Goal: Answer question/provide support: Share knowledge or assist other users

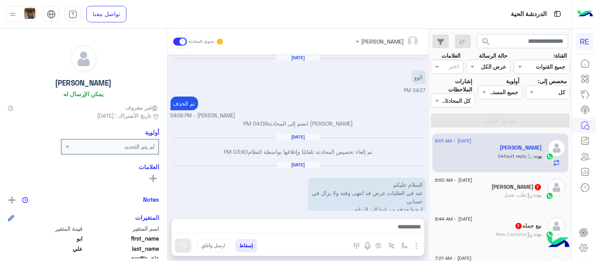
scroll to position [143, 0]
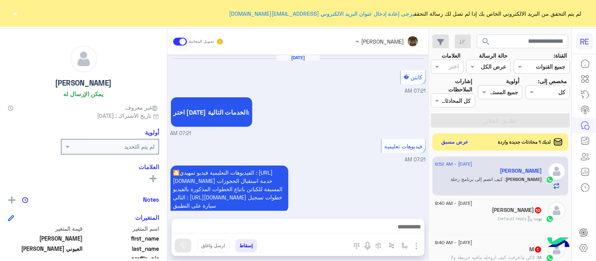
scroll to position [281, 0]
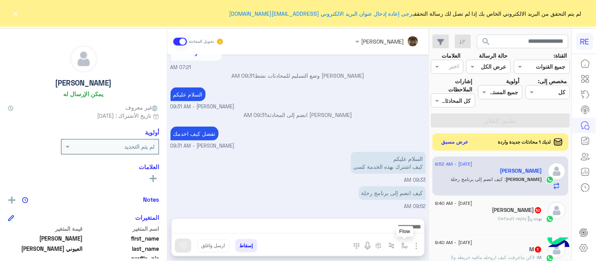
click at [408, 246] on img "button" at bounding box center [405, 246] width 6 height 6
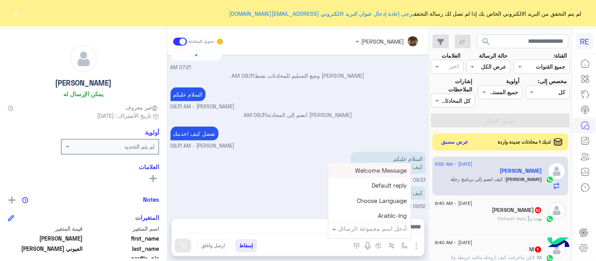
click at [383, 232] on input "text" at bounding box center [380, 228] width 53 height 9
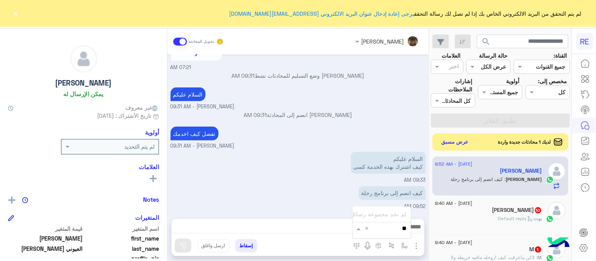
type input "*"
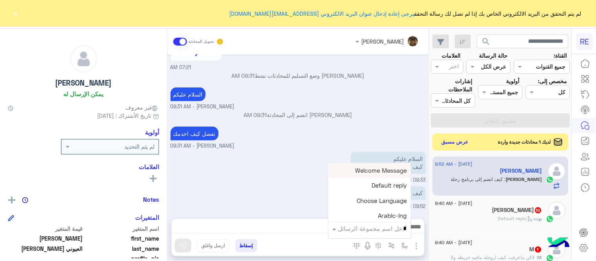
type input "**"
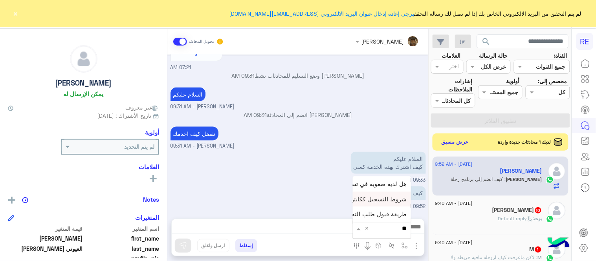
click at [386, 205] on div "شروط التسجيل ككابتن" at bounding box center [382, 199] width 58 height 15
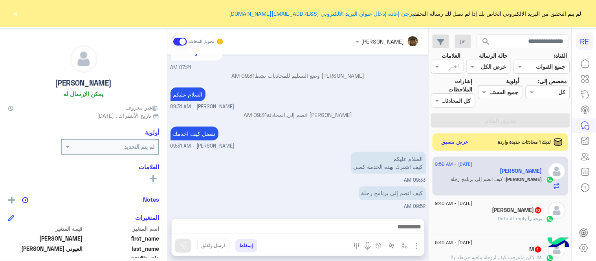
type textarea "**********"
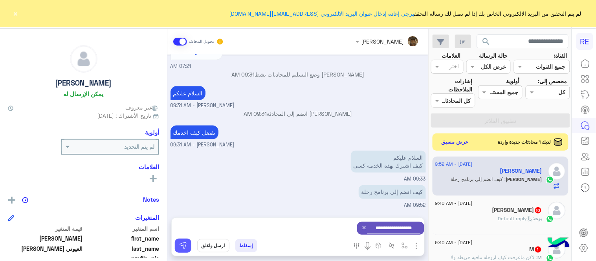
click at [184, 246] on img at bounding box center [183, 246] width 8 height 8
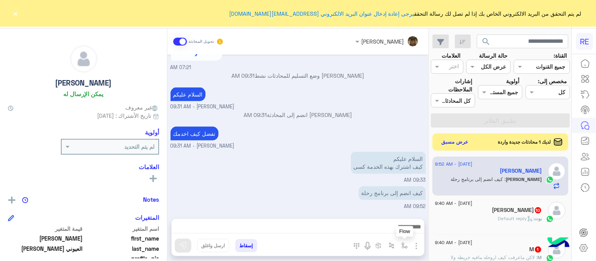
click at [408, 250] on button "button" at bounding box center [405, 245] width 13 height 13
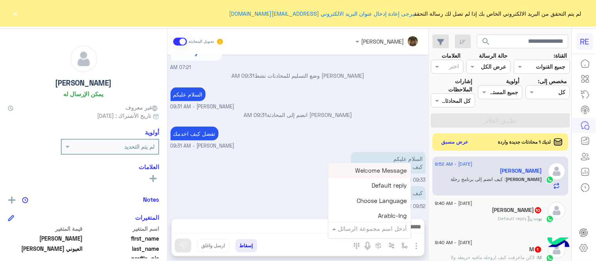
click at [375, 230] on input "text" at bounding box center [380, 228] width 53 height 9
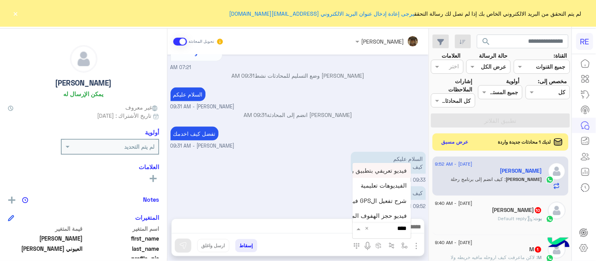
scroll to position [388, 0]
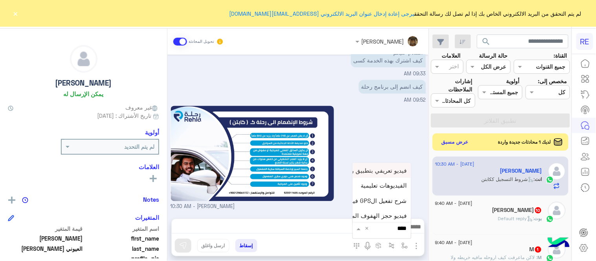
type input "*****"
click at [371, 217] on span "فيديو تسجيل سيارة" at bounding box center [383, 214] width 48 height 7
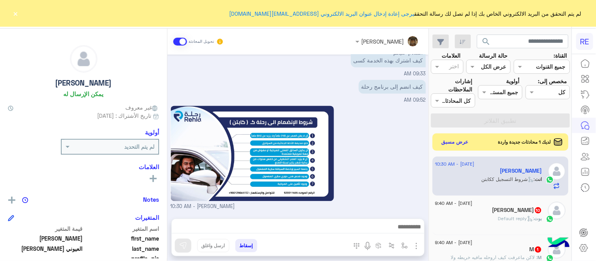
type textarea "**********"
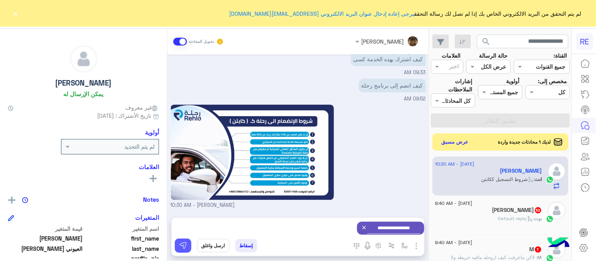
click at [182, 246] on img at bounding box center [183, 246] width 8 height 8
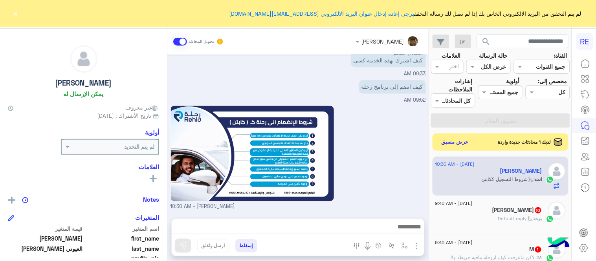
scroll to position [388, 0]
click at [532, 219] on span ": Default reply" at bounding box center [516, 219] width 36 height 6
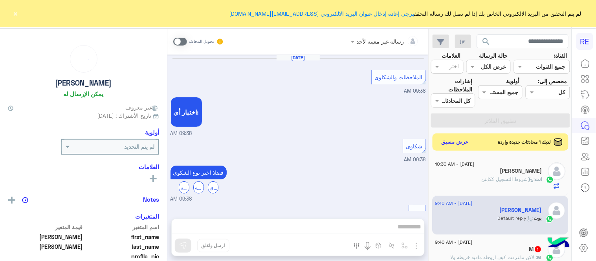
scroll to position [635, 0]
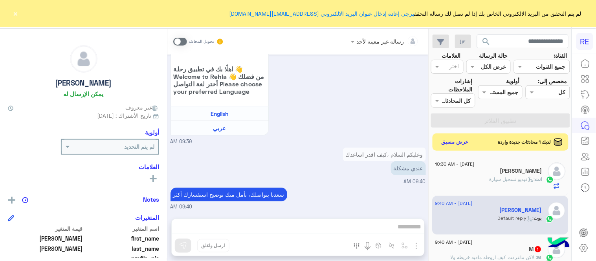
click at [180, 38] on span at bounding box center [180, 42] width 14 height 8
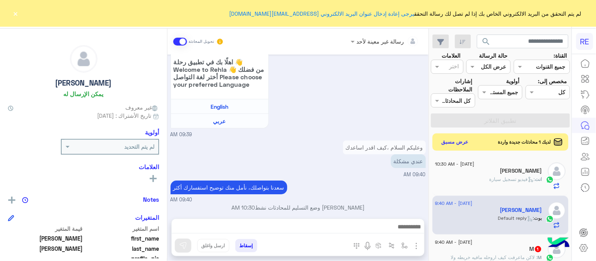
scroll to position [649, 0]
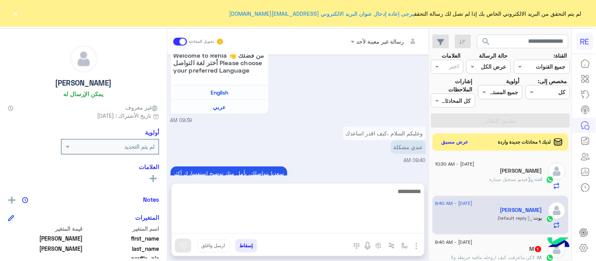
click at [348, 222] on textarea at bounding box center [298, 210] width 253 height 47
type textarea "**********"
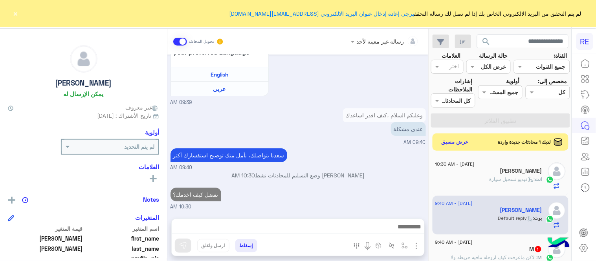
click at [358, 162] on div "[DATE] الملاحظات والشكاوى 09:38 AM اختيار أي: 09:38 AM شكاوى 09:38 AM فضلا اختر…" at bounding box center [297, 133] width 261 height 156
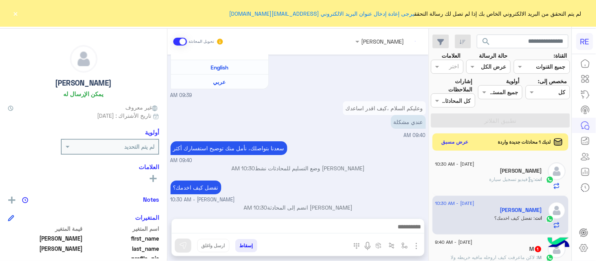
scroll to position [688, 0]
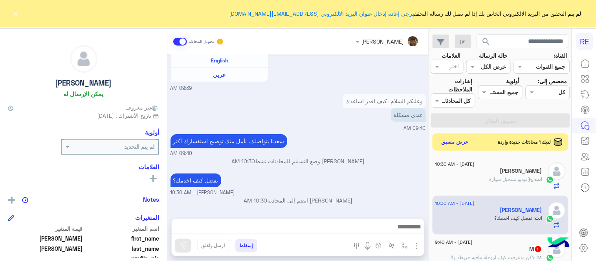
click at [482, 178] on div "انت : فيديو تسجيل سيارة" at bounding box center [489, 183] width 107 height 14
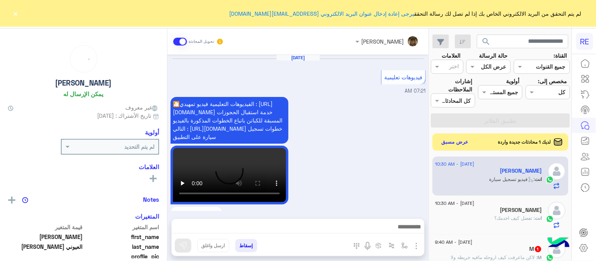
scroll to position [390, 0]
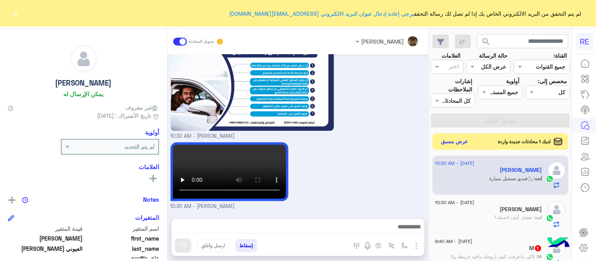
click at [455, 145] on button "عرض مسبق" at bounding box center [455, 142] width 33 height 11
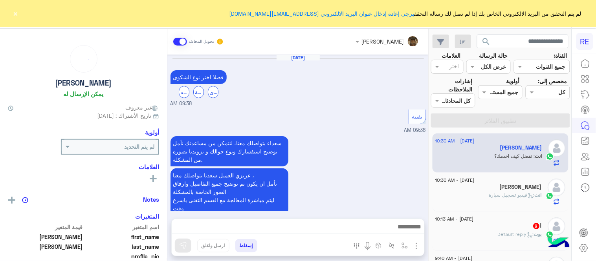
scroll to position [593, 0]
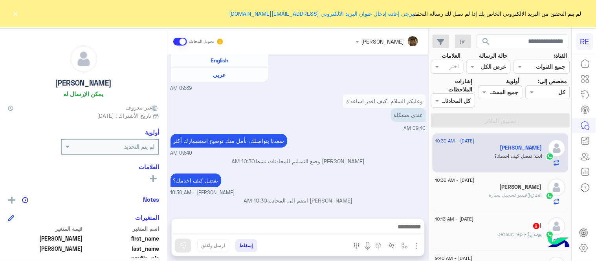
click at [17, 12] on button "×" at bounding box center [16, 13] width 8 height 8
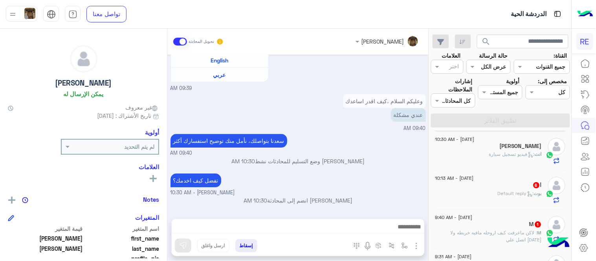
scroll to position [44, 0]
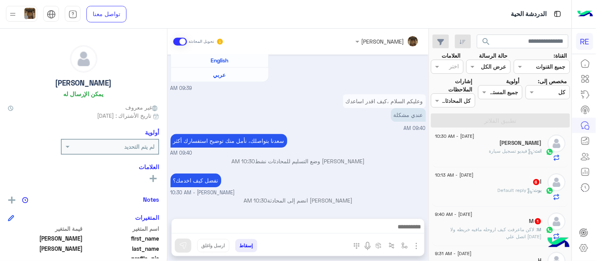
click at [487, 190] on div "[PERSON_NAME] : Default reply" at bounding box center [489, 194] width 107 height 14
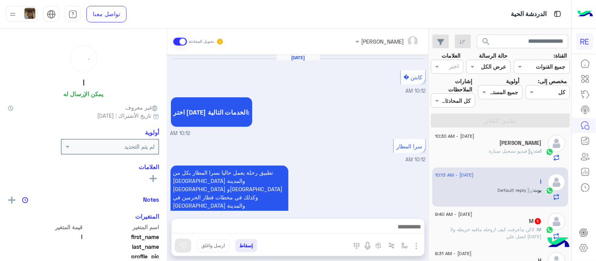
scroll to position [419, 0]
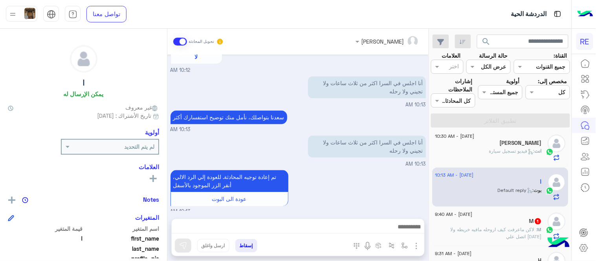
click at [271, 217] on span "10:13 AM" at bounding box center [260, 220] width 22 height 7
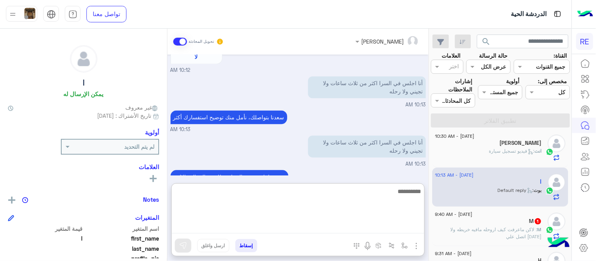
click at [379, 225] on textarea at bounding box center [298, 210] width 253 height 47
type textarea "**********"
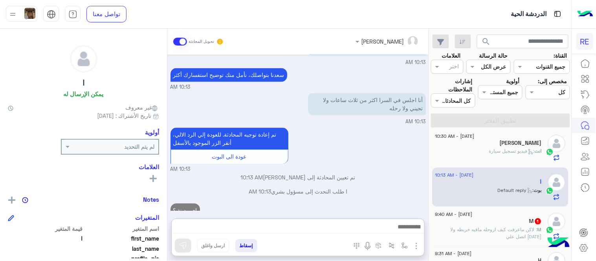
click at [360, 154] on div "[DATE] كابتن � 10:12 AM اختر [DATE] الخدمات التالية: 10:12 AM سرا المطار 10:12 …" at bounding box center [297, 133] width 261 height 156
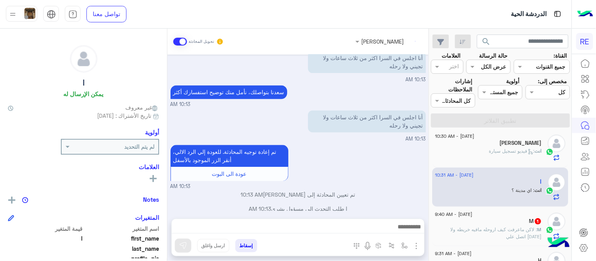
scroll to position [458, 0]
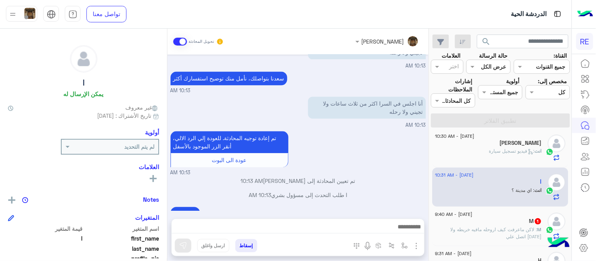
click at [400, 177] on p "تم تعيين المحادثة إلى [PERSON_NAME] 10:13 AM" at bounding box center [299, 181] width 256 height 8
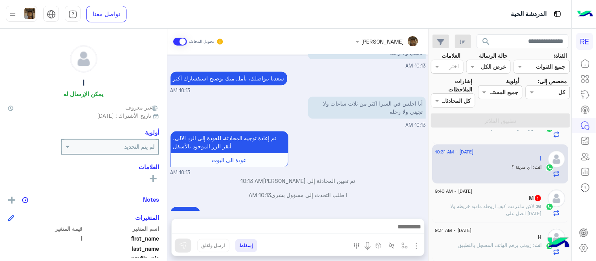
scroll to position [77, 0]
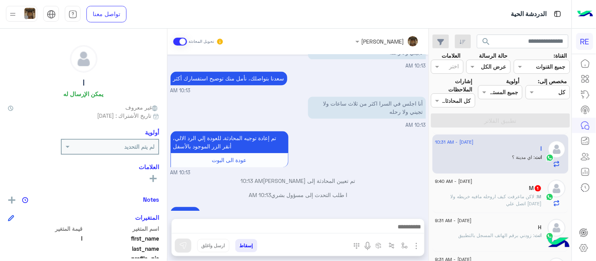
click at [489, 195] on span ": لاكن ماعرفت كيف اروحله مافيه خريطه ولا [DATE] اتصل علي" at bounding box center [496, 200] width 91 height 13
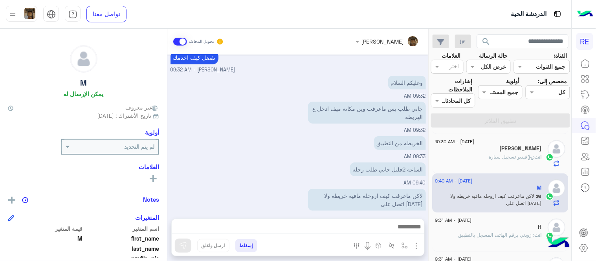
scroll to position [108, 0]
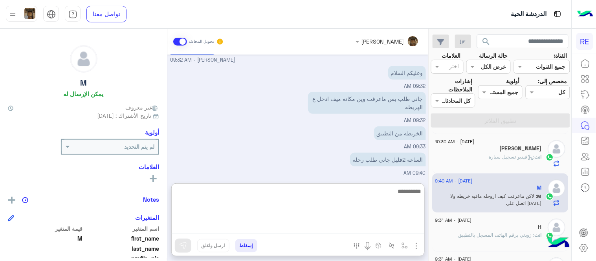
click at [276, 230] on textarea at bounding box center [298, 210] width 253 height 47
type textarea "**********"
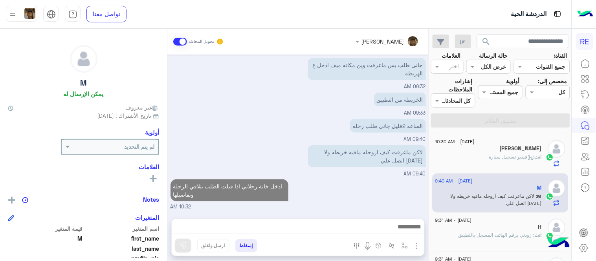
click at [361, 162] on div "[DATE] [PERSON_NAME] بتواصلك، نأمل منك توضيح استفسارك أكثر 07:17 AM [PERSON_NAM…" at bounding box center [297, 133] width 261 height 156
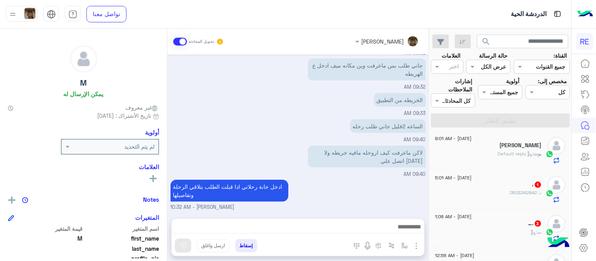
scroll to position [284, 0]
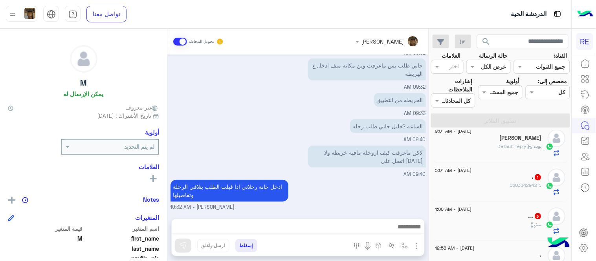
click at [497, 190] on div "، : 0503342942" at bounding box center [489, 189] width 107 height 14
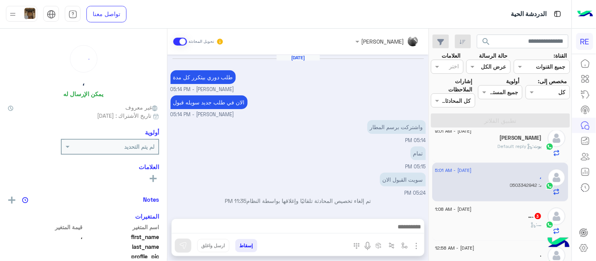
scroll to position [110, 0]
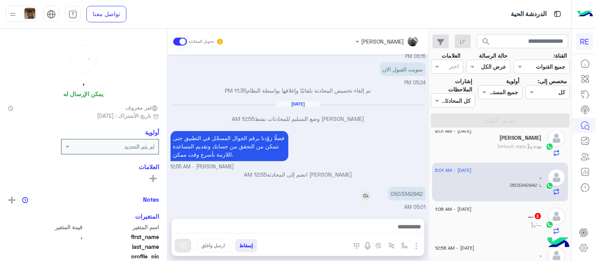
click at [408, 192] on p "0503342942" at bounding box center [407, 194] width 38 height 14
copy p "0503342942"
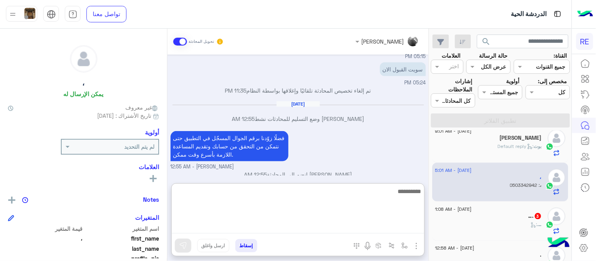
click at [283, 229] on textarea at bounding box center [298, 210] width 253 height 47
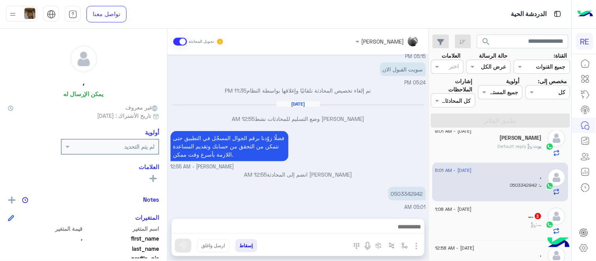
click at [362, 172] on p "[PERSON_NAME] انضم إلى المحادثة 12:55 AM" at bounding box center [299, 175] width 256 height 8
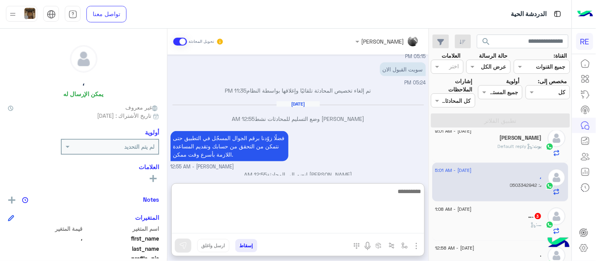
click at [330, 230] on textarea at bounding box center [298, 210] width 253 height 47
type textarea "**********"
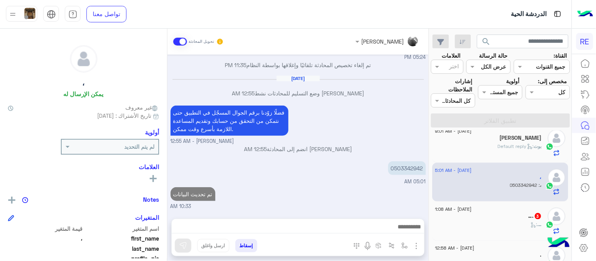
scroll to position [135, 0]
click at [301, 148] on div "[DATE] طلب دوري بيتكرر كل مدة [PERSON_NAME] - 05:14 PM الان في طلب جديد سويله ق…" at bounding box center [297, 133] width 261 height 156
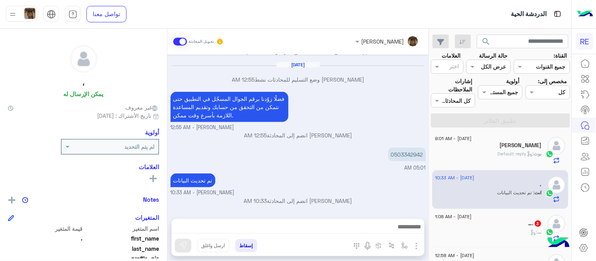
scroll to position [338, 0]
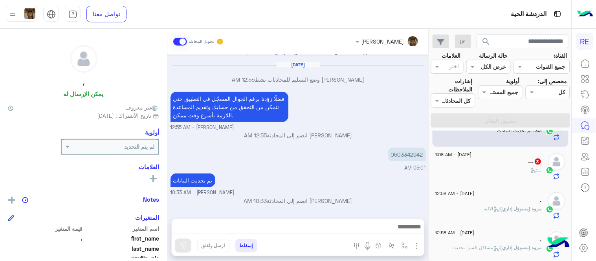
click at [482, 173] on div "…. :" at bounding box center [489, 174] width 107 height 14
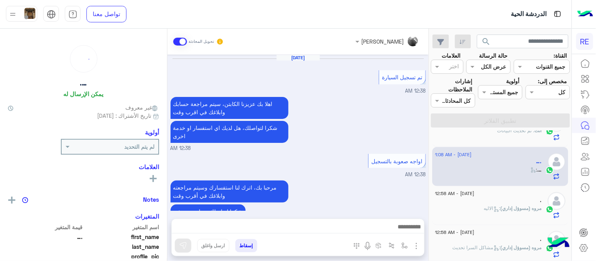
scroll to position [195, 0]
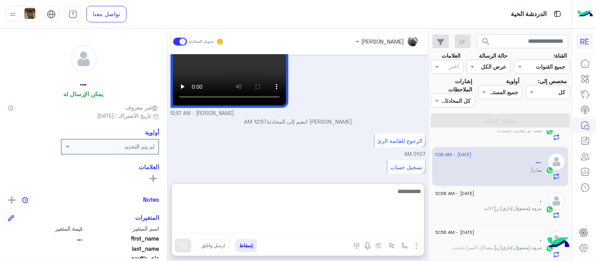
click at [248, 229] on textarea at bounding box center [298, 210] width 253 height 47
type textarea "**********"
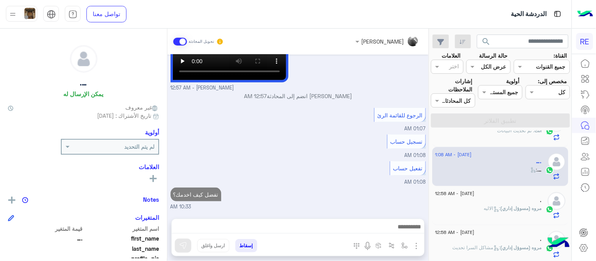
click at [307, 152] on div "[DATE] تم تسجيل السيارة 12:38 AM اهلا بك عزيزنا الكابتن، سيتم مراجعة حسابك وابل…" at bounding box center [297, 133] width 261 height 156
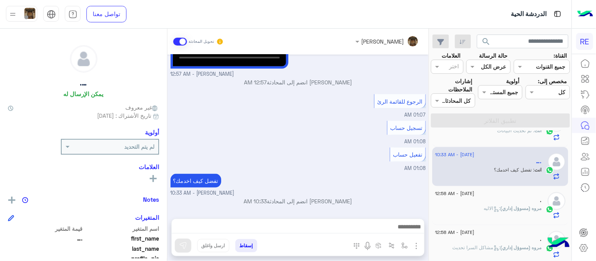
click at [360, 167] on div "تفعيل حساب 01:08 AM" at bounding box center [299, 159] width 256 height 27
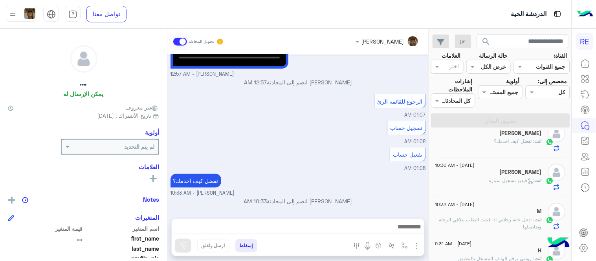
scroll to position [0, 0]
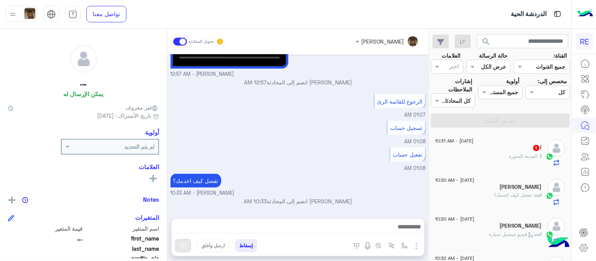
click at [503, 162] on div "ا : المدينه المنوره" at bounding box center [489, 160] width 107 height 14
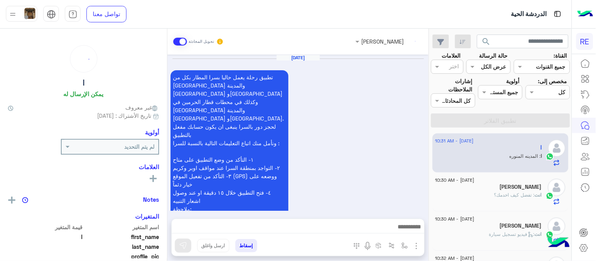
scroll to position [390, 0]
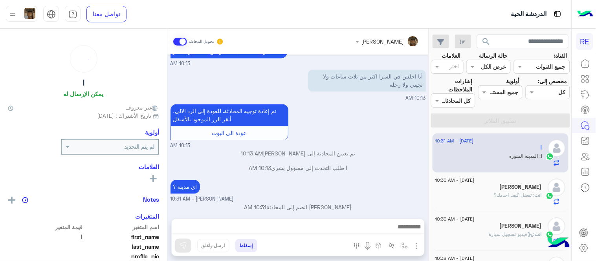
click at [399, 178] on div "اي مدينة ؟ [PERSON_NAME] - 10:31 AM" at bounding box center [299, 190] width 256 height 25
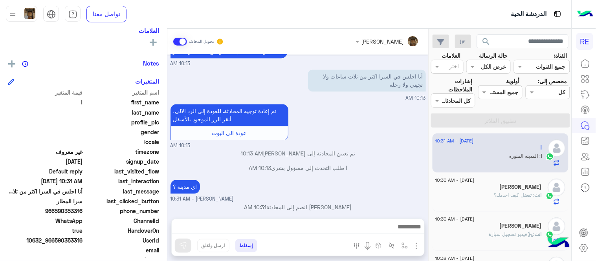
scroll to position [144, 0]
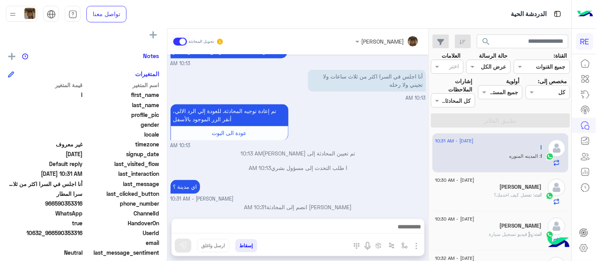
drag, startPoint x: 55, startPoint y: 203, endPoint x: 83, endPoint y: 204, distance: 27.6
click at [83, 204] on span "966590353316" at bounding box center [45, 204] width 75 height 8
copy span "590353316"
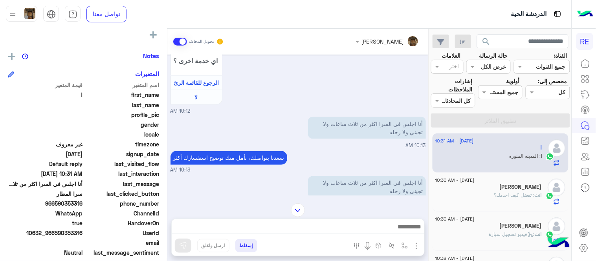
scroll to position [278, 0]
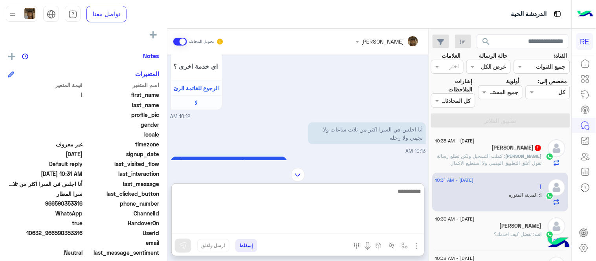
click at [315, 224] on textarea at bounding box center [298, 210] width 253 height 47
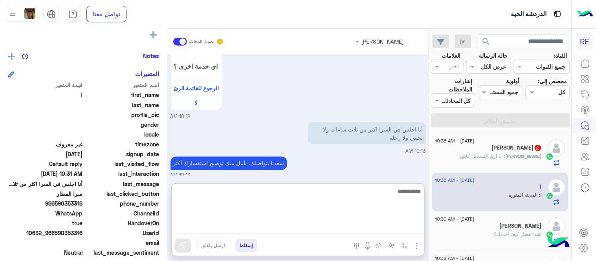
scroll to position [451, 0]
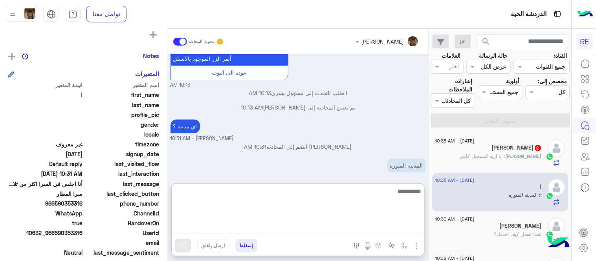
click at [298, 191] on textarea at bounding box center [298, 210] width 253 height 47
type textarea "**********"
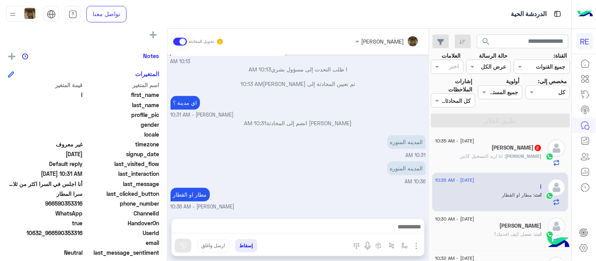
scroll to position [441, 0]
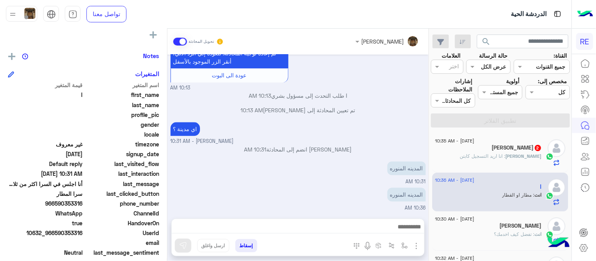
click at [312, 145] on div "[DATE] تطبيق رحلة يعمل حاليا بسرا المطار بكل من [GEOGRAPHIC_DATA] والمدينة [GEO…" at bounding box center [297, 133] width 261 height 156
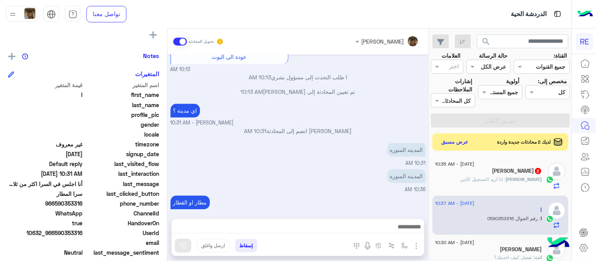
scroll to position [493, 0]
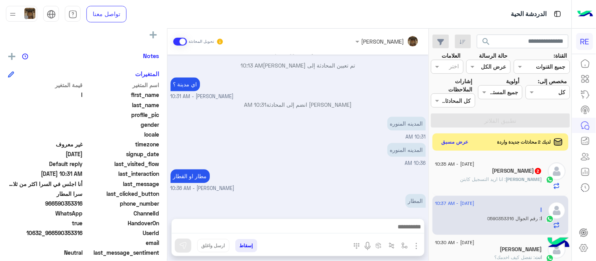
click at [136, 167] on span "last_visited_flow" at bounding box center [122, 164] width 75 height 8
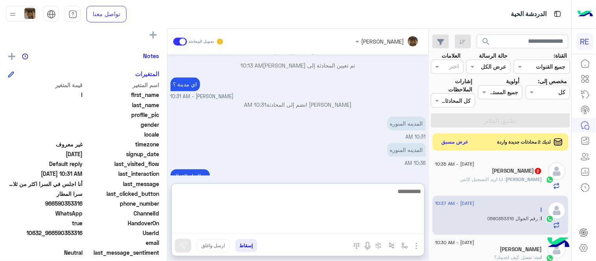
click at [355, 229] on textarea at bounding box center [298, 210] width 253 height 47
type textarea "**********"
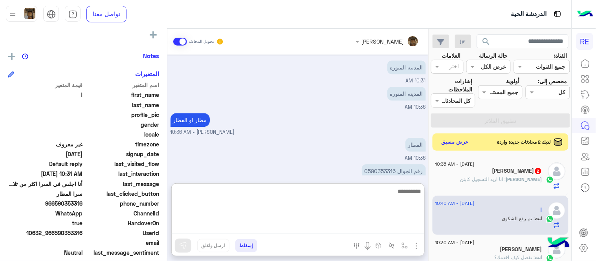
scroll to position [553, 0]
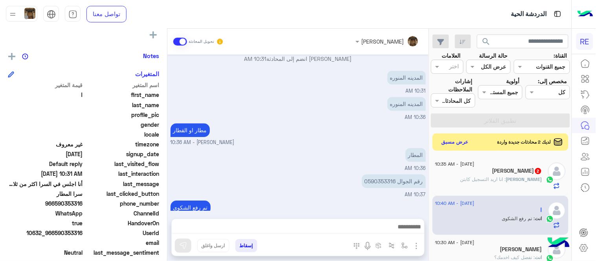
click at [354, 182] on div "[PERSON_NAME] تحويل المحادثة [DATE] تطبيق رحلة يعمل حاليا بسرا المطار بكل من [G…" at bounding box center [297, 147] width 261 height 236
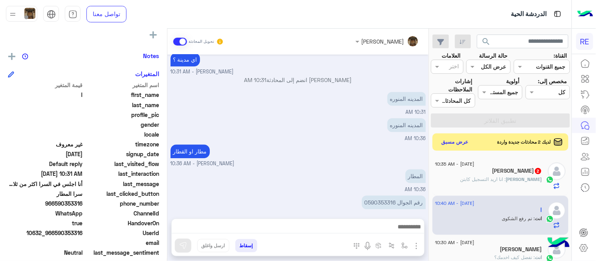
click at [511, 166] on div "[DATE] - 10:35 AM" at bounding box center [489, 165] width 107 height 5
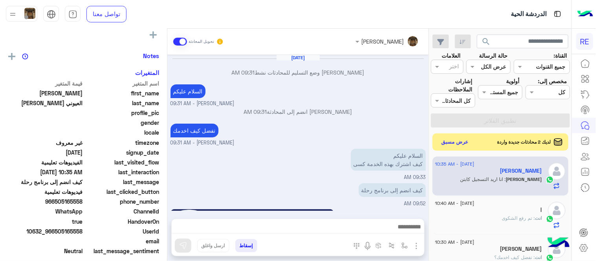
scroll to position [234, 0]
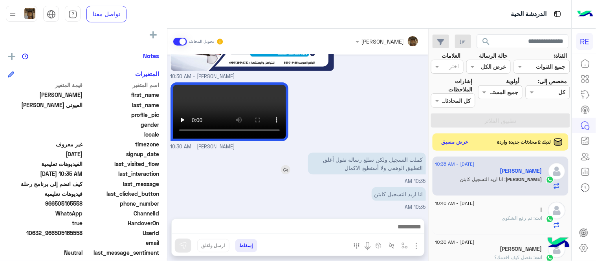
click at [284, 167] on img at bounding box center [285, 170] width 9 height 9
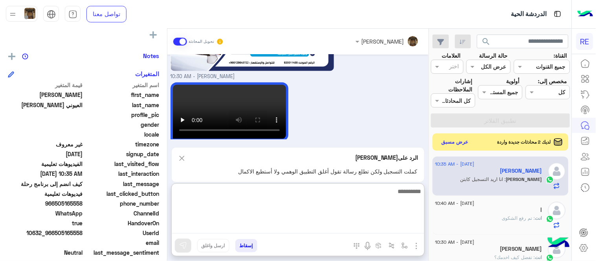
click at [316, 226] on textarea at bounding box center [298, 210] width 253 height 47
click at [332, 221] on textarea at bounding box center [298, 210] width 253 height 47
click at [349, 197] on textarea at bounding box center [298, 210] width 253 height 47
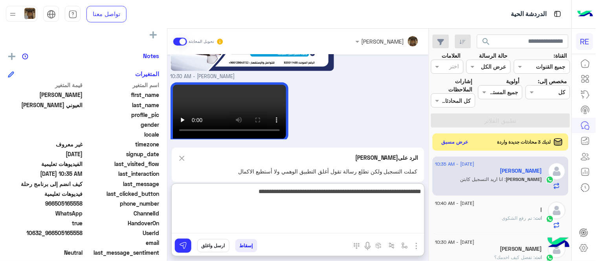
type textarea "**********"
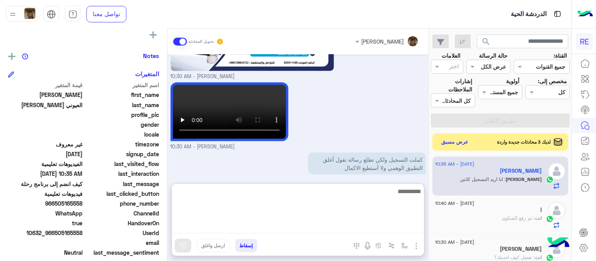
scroll to position [325, 0]
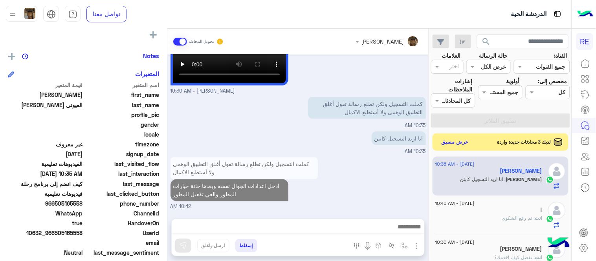
click at [382, 156] on div "كملت التسجيل ولكن تطلع رسالة تقول أغلق التطبيق الوهمي ولا أستطيع الاكمال ادخل ا…" at bounding box center [299, 183] width 256 height 55
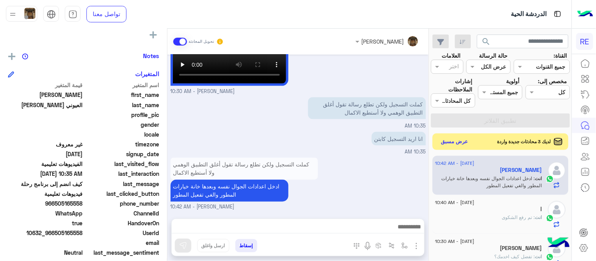
click at [453, 143] on button "عرض مسبق" at bounding box center [455, 142] width 33 height 11
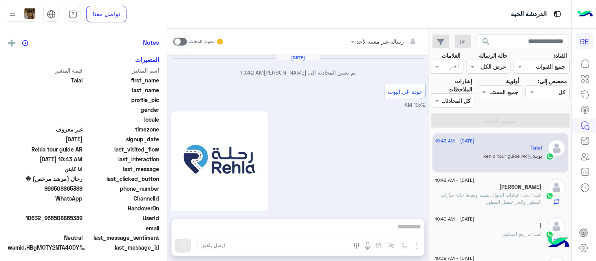
scroll to position [367, 0]
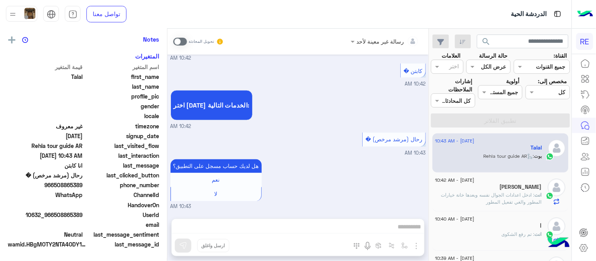
click at [359, 180] on div "هل لديك حساب مسجل على التطبيق؟ نعم لا 10:43 AM" at bounding box center [299, 184] width 256 height 53
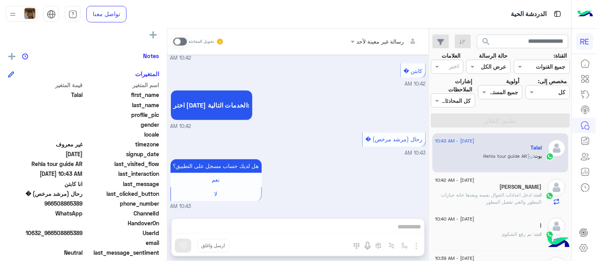
drag, startPoint x: 429, startPoint y: 142, endPoint x: 433, endPoint y: 167, distance: 25.5
click at [433, 167] on mat-drawer-container "search القناة: القناه جميع القنوات حالة الرسالة القناه عرض الكل العلامات اختر م…" at bounding box center [286, 147] width 572 height 236
click at [410, 175] on div "هل لديك حساب مسجل على التطبيق؟ نعم لا 10:43 AM" at bounding box center [299, 184] width 256 height 53
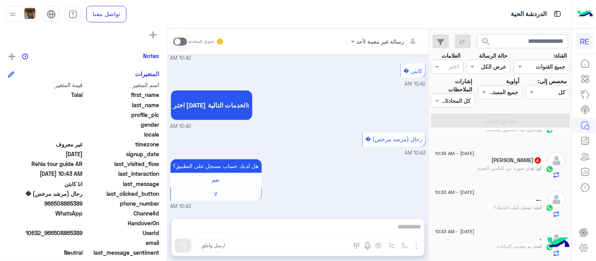
scroll to position [124, 0]
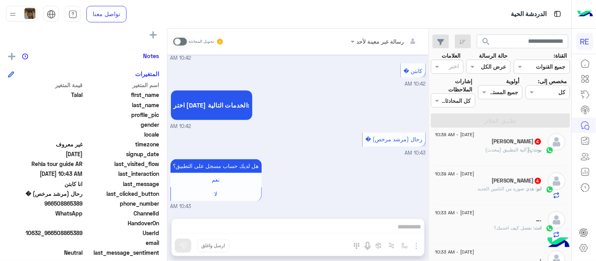
click at [483, 152] on div "بوت : آلية التطبيق (محدث)" at bounding box center [489, 154] width 107 height 14
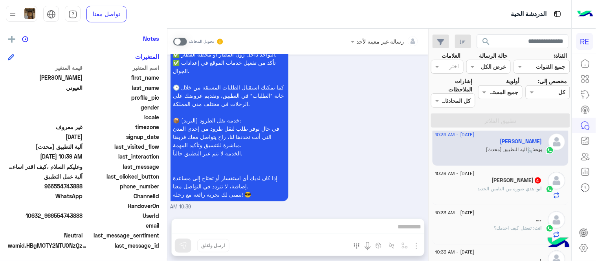
scroll to position [124, 0]
click at [180, 41] on span at bounding box center [180, 42] width 14 height 8
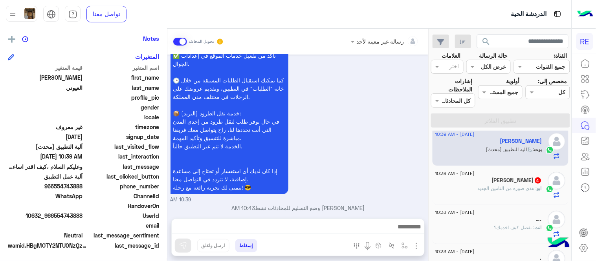
scroll to position [653, 0]
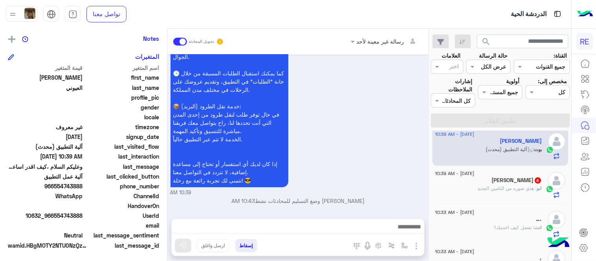
click at [169, 205] on mat-drawer-container "رسالة غير معينة لأحد تحويل المحادثة [DATE] السلام عليكم كيف اسجل في تطبيق رحلة …" at bounding box center [214, 147] width 429 height 236
click at [178, 205] on div "[PERSON_NAME] وضع التسليم للمحادثات نشط 10:43 AM" at bounding box center [299, 204] width 256 height 14
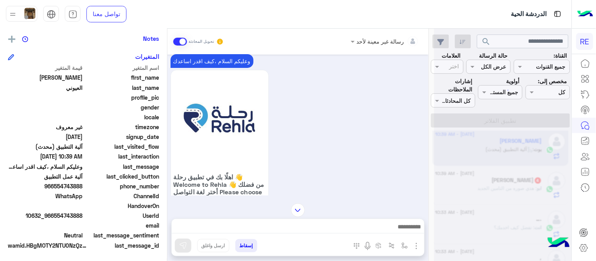
scroll to position [0, 0]
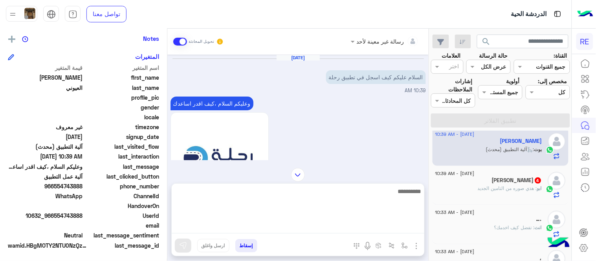
click at [305, 230] on textarea at bounding box center [298, 210] width 253 height 47
type textarea "**********"
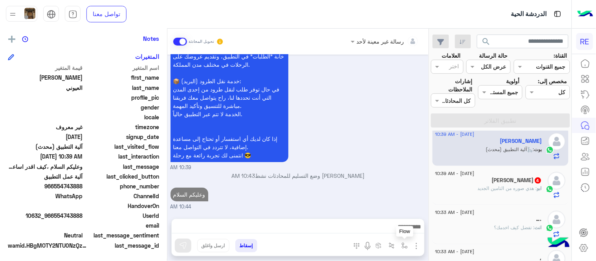
scroll to position [679, 0]
click at [409, 245] on button "button" at bounding box center [405, 245] width 13 height 13
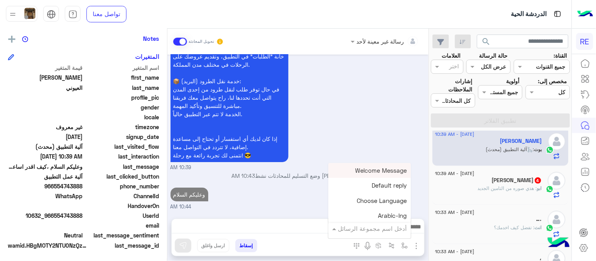
click at [379, 226] on input "text" at bounding box center [380, 228] width 53 height 9
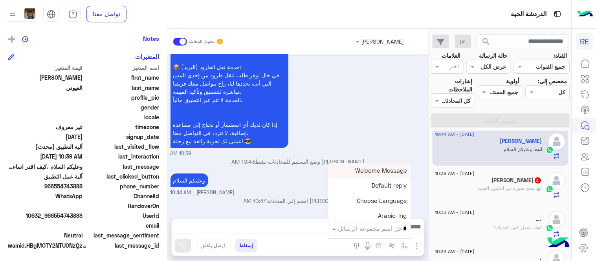
type input "**"
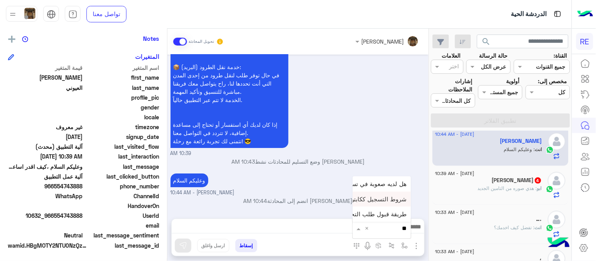
click at [366, 197] on span "شروط التسجيل ككابتن" at bounding box center [378, 199] width 57 height 7
type textarea "**********"
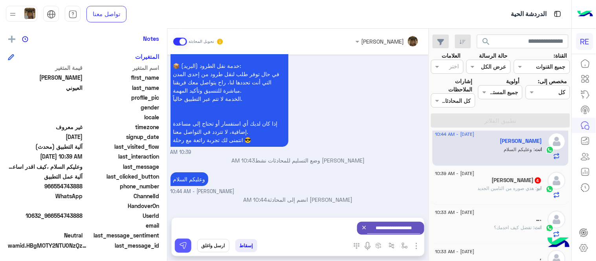
click at [179, 249] on img at bounding box center [183, 246] width 8 height 8
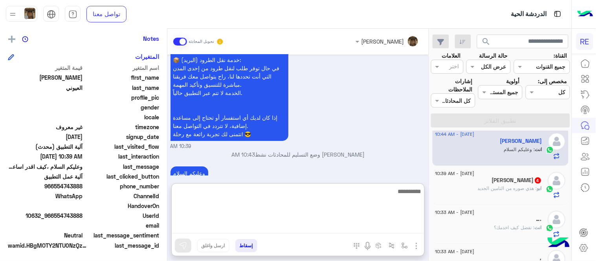
scroll to position [714, 0]
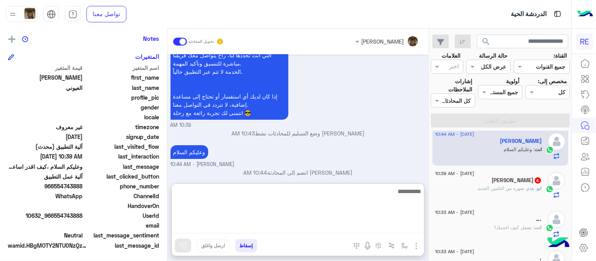
click at [394, 223] on textarea at bounding box center [298, 210] width 253 height 47
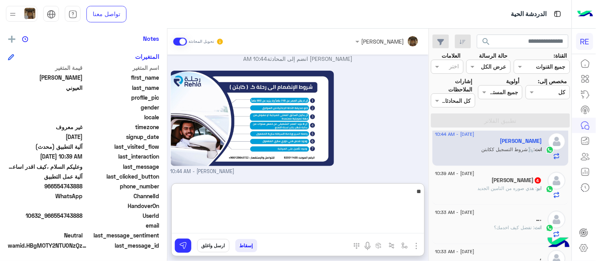
type textarea "*"
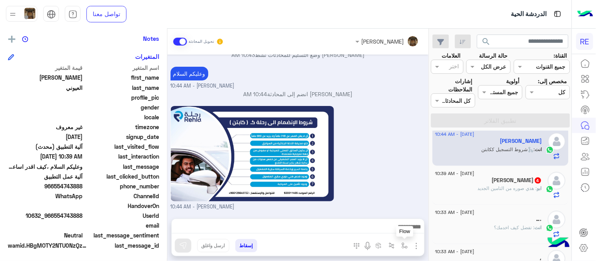
click at [405, 247] on img "button" at bounding box center [405, 246] width 6 height 6
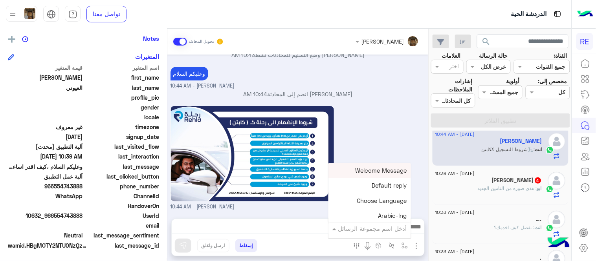
click at [376, 226] on input "text" at bounding box center [380, 228] width 53 height 9
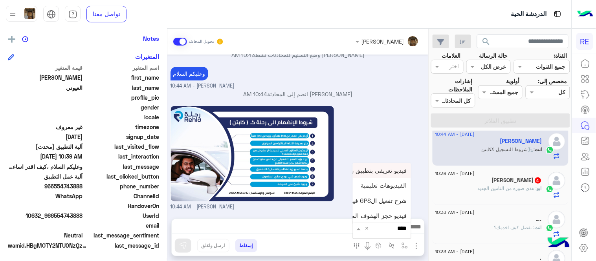
type input "*****"
click at [380, 215] on span "فيديو تسجيل سيارة" at bounding box center [383, 214] width 48 height 7
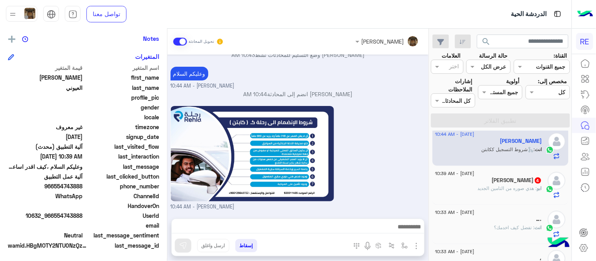
type textarea "**********"
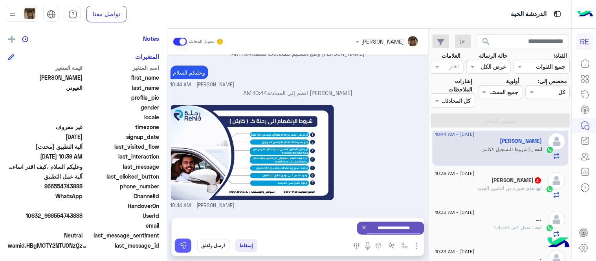
click at [183, 244] on img at bounding box center [183, 246] width 8 height 8
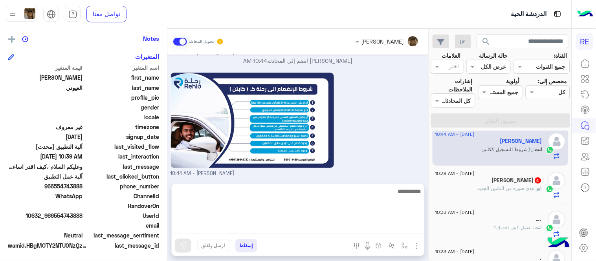
click at [308, 224] on textarea at bounding box center [298, 210] width 253 height 47
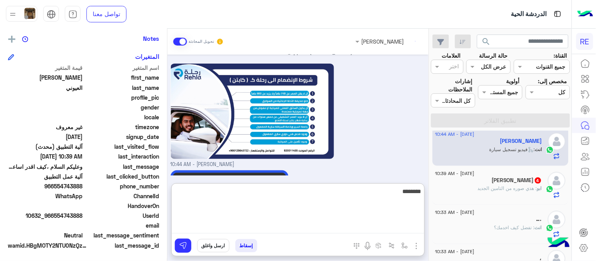
scroll to position [905, 0]
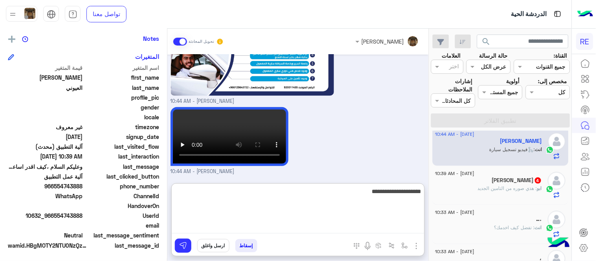
type textarea "**********"
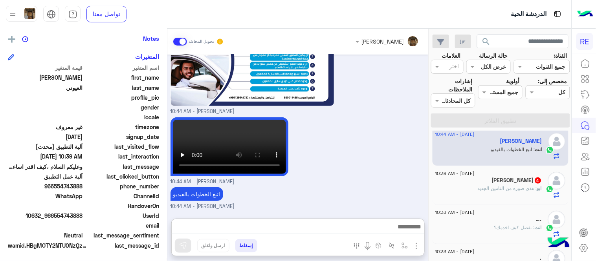
click at [385, 156] on div "[DATE] السلام عليكم كيف اسجل في تطبيق رحلة 10:39 AM وعليكم السلام ،كيف اقدر اسا…" at bounding box center [297, 133] width 261 height 156
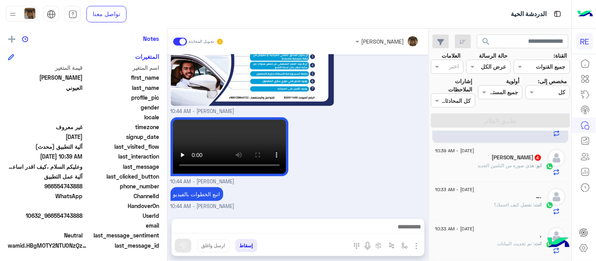
scroll to position [142, 0]
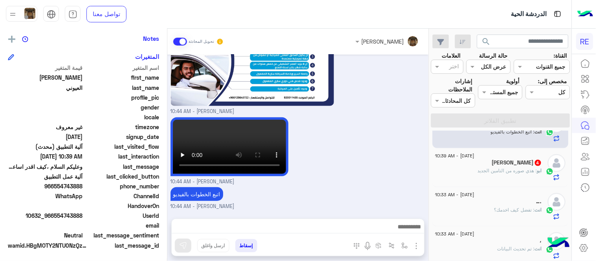
click at [484, 160] on div "[PERSON_NAME] 4" at bounding box center [489, 164] width 107 height 8
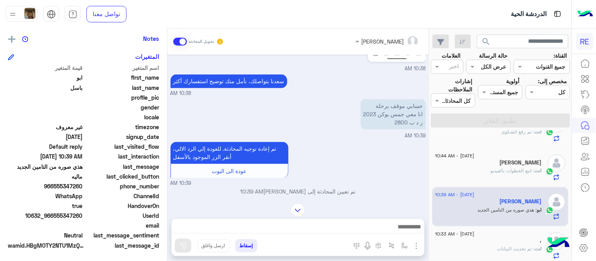
scroll to position [355, 0]
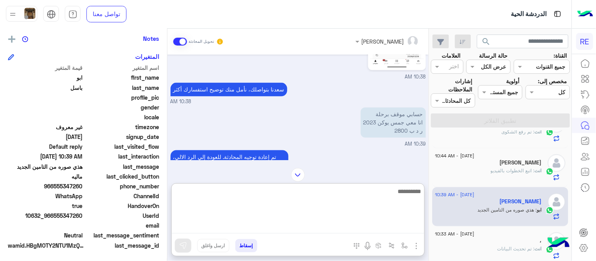
click at [281, 227] on textarea at bounding box center [298, 210] width 253 height 47
type textarea "**********"
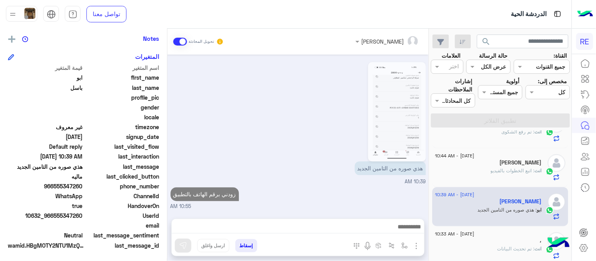
scroll to position [527, 0]
click at [341, 156] on div "[DATE] [PERSON_NAME] انضم إلى المحادثة 09:50 PM [DATE] السلام عليكم 10:37 AM وع…" at bounding box center [297, 133] width 261 height 156
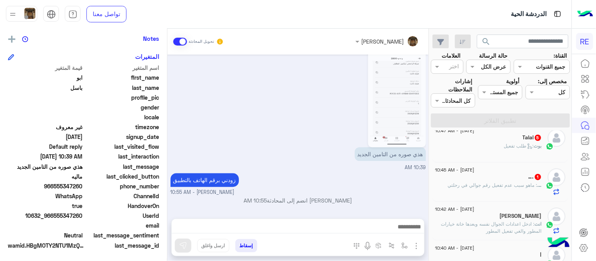
scroll to position [0, 0]
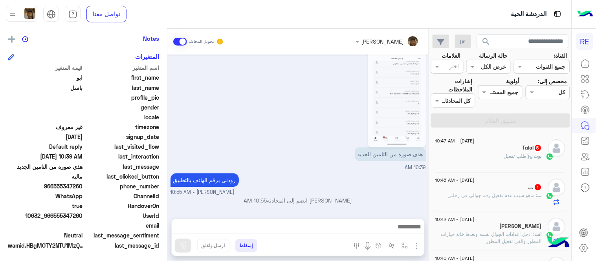
click at [339, 188] on div "زودني برقم الهاتف بالتطبيق [PERSON_NAME] - 10:55 AM" at bounding box center [299, 183] width 256 height 25
click at [301, 201] on p "[PERSON_NAME] انضم إلى المحادثة 10:55 AM" at bounding box center [299, 201] width 256 height 8
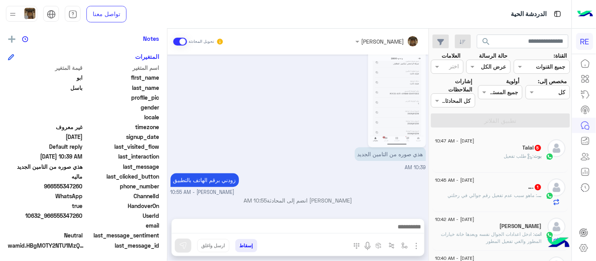
click at [289, 152] on div "هذي صوره من التامين الجديد 10:39 AM" at bounding box center [299, 109] width 256 height 126
click at [466, 149] on div "Talal 5" at bounding box center [489, 149] width 107 height 8
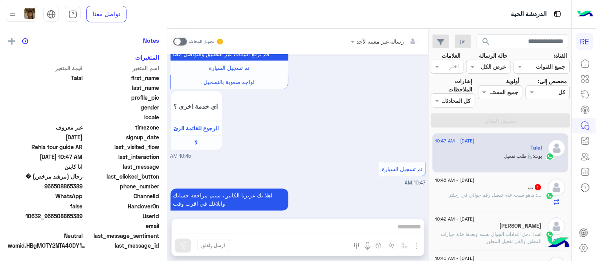
scroll to position [161, 0]
click at [182, 40] on span at bounding box center [180, 42] width 14 height 8
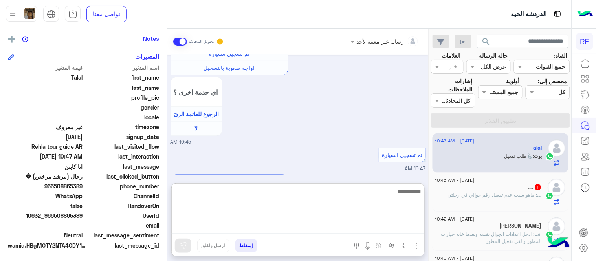
click at [358, 223] on textarea at bounding box center [298, 210] width 253 height 47
type textarea "**********"
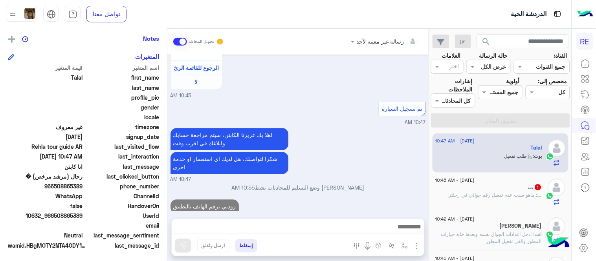
click at [390, 132] on div "اهلا بك عزيزنا الكابتن، سيتم مراجعة حسابك وابلاغك في اقرب وقت شكرا لتواصلك، هل …" at bounding box center [299, 155] width 256 height 57
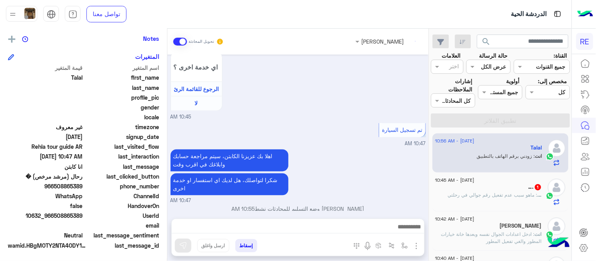
scroll to position [1125, 0]
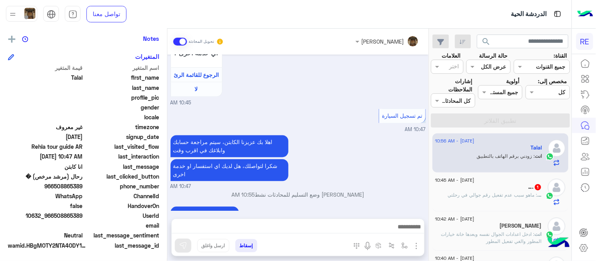
click at [474, 190] on div "…. 1" at bounding box center [489, 188] width 107 height 8
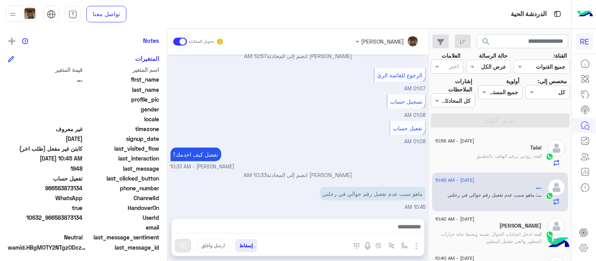
scroll to position [161, 0]
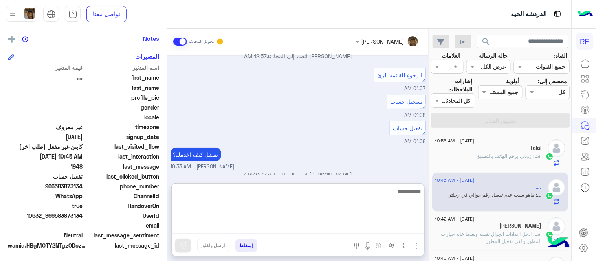
click at [317, 222] on textarea at bounding box center [298, 210] width 253 height 47
type textarea "**********"
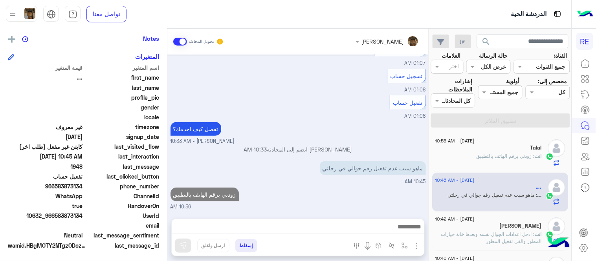
scroll to position [175, 0]
click at [302, 107] on div "[DATE] مرحبا بك، اترك لنا استفسارك وسيتم مراجعته وابلاغك في أقرب وقت شكرا لتواص…" at bounding box center [297, 133] width 261 height 156
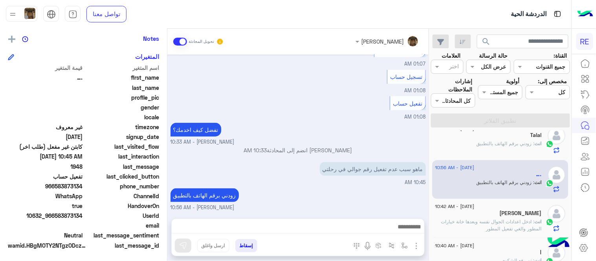
scroll to position [0, 0]
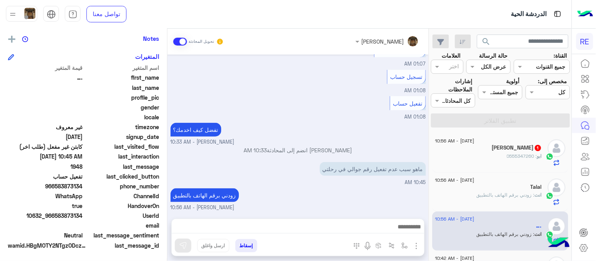
click at [468, 155] on div "ابو : 0555347260" at bounding box center [489, 160] width 107 height 14
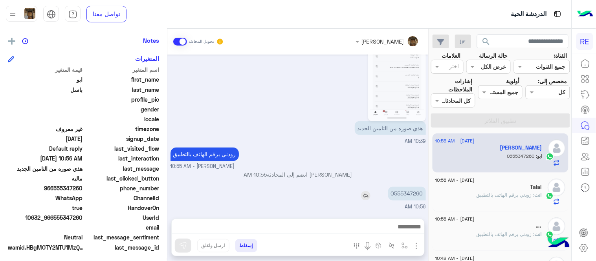
scroll to position [161, 0]
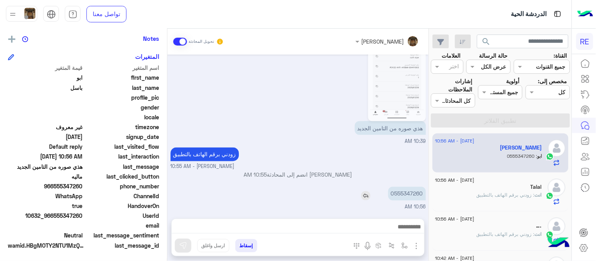
click at [407, 189] on p "0555347260" at bounding box center [407, 194] width 38 height 14
copy p "0555347260"
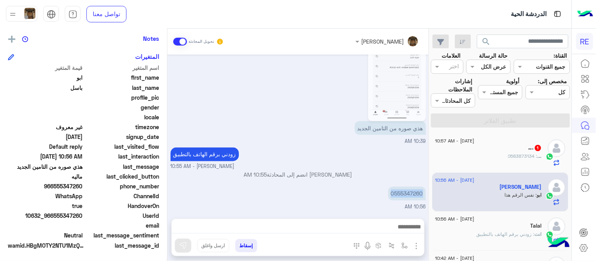
scroll to position [330, 0]
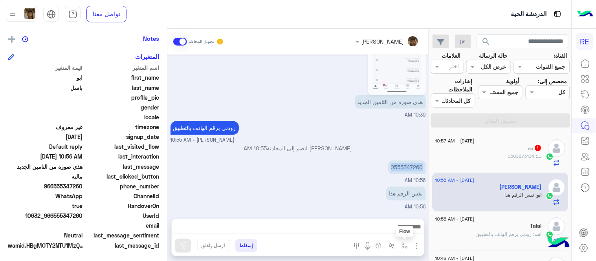
click at [402, 245] on img "button" at bounding box center [405, 246] width 6 height 6
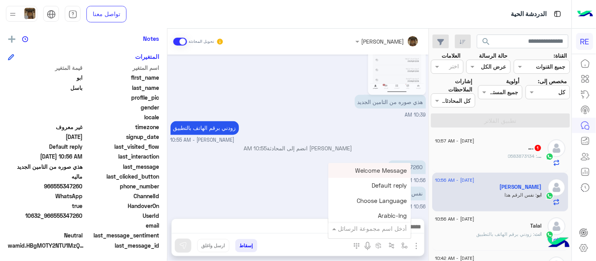
click at [371, 230] on input "text" at bounding box center [380, 228] width 53 height 9
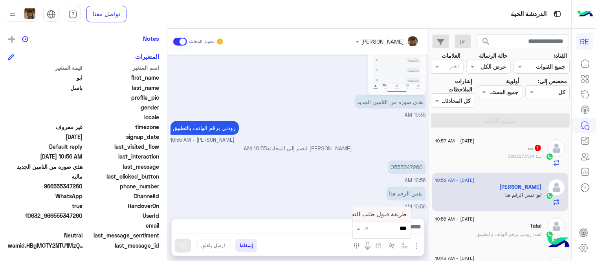
type input "****"
click at [366, 213] on span "طريقة قبول طلب التحقق تفعيل ابشر ككابتن" at bounding box center [351, 214] width 111 height 7
type textarea "**********"
click at [183, 244] on img at bounding box center [183, 246] width 8 height 8
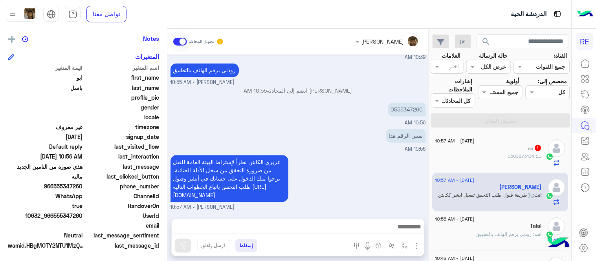
click at [473, 146] on div "…. 1" at bounding box center [489, 149] width 107 height 8
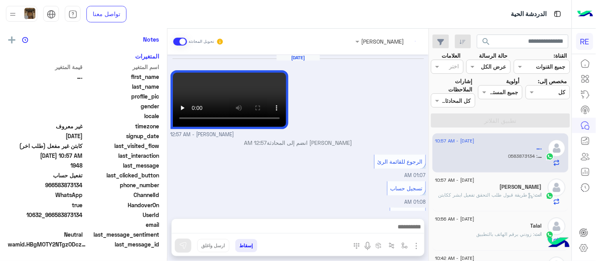
scroll to position [159, 0]
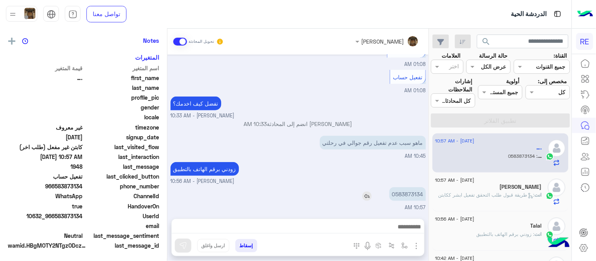
click at [412, 191] on p "0583873134" at bounding box center [408, 195] width 37 height 14
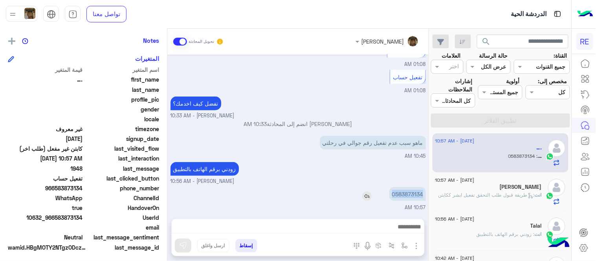
scroll to position [161, 0]
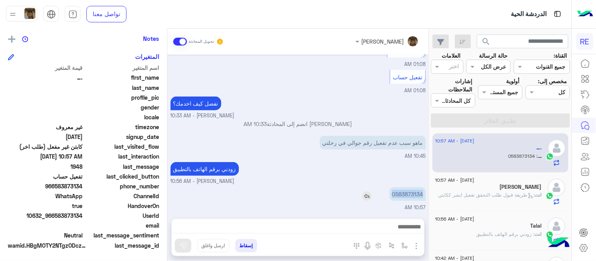
copy p "0583873134"
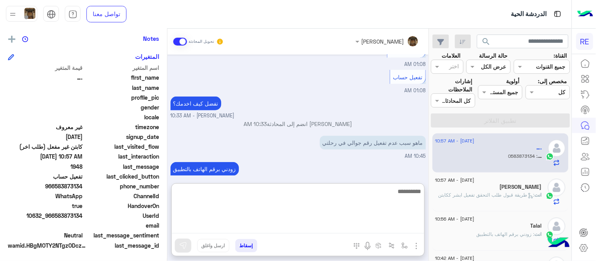
click at [293, 226] on textarea at bounding box center [298, 210] width 253 height 47
type textarea "**********"
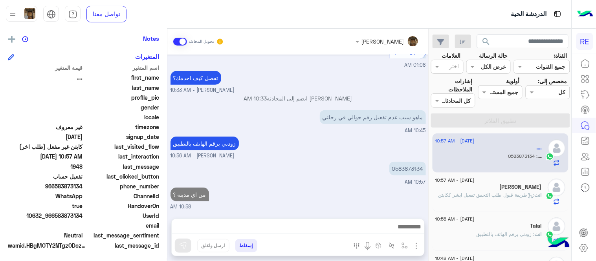
click at [263, 178] on div "[PERSON_NAME] تحويل المحادثة [DATE] [PERSON_NAME] - 12:57 AM [PERSON_NAME] انضم…" at bounding box center [297, 147] width 261 height 236
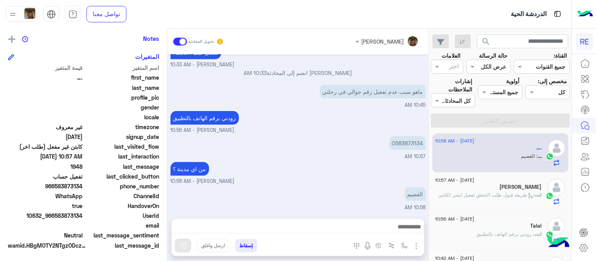
click at [331, 164] on div "من اي مدينة ؟ [PERSON_NAME] - 10:58 AM" at bounding box center [299, 172] width 256 height 25
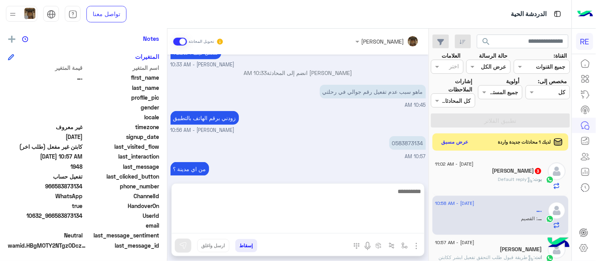
scroll to position [199, 0]
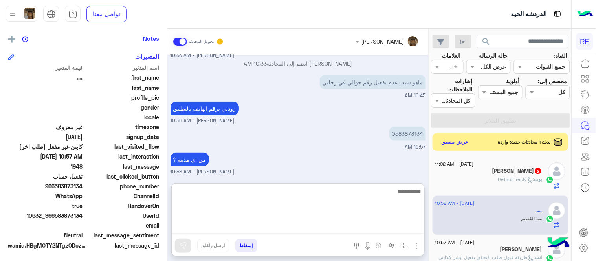
click at [334, 225] on textarea at bounding box center [298, 210] width 253 height 47
type textarea "**********"
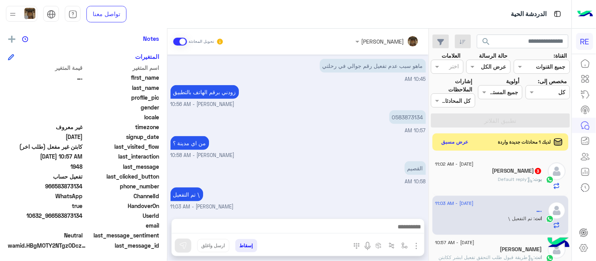
scroll to position [214, 0]
click at [342, 122] on div "[DATE] [PERSON_NAME] - 12:57 AM [PERSON_NAME] انضم إلى المحادثة 12:57 AM الرجوع…" at bounding box center [297, 133] width 261 height 156
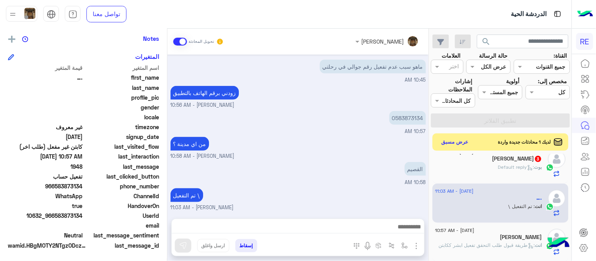
scroll to position [0, 0]
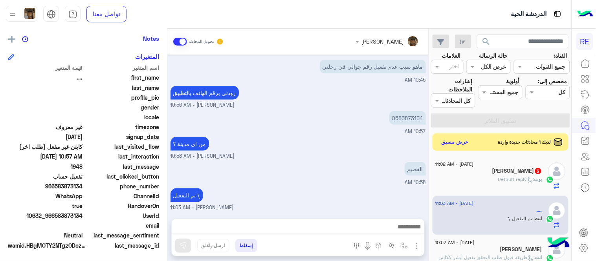
click at [472, 173] on div "ابو تميم 3" at bounding box center [489, 172] width 107 height 8
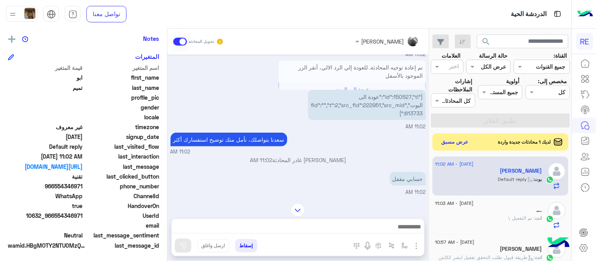
scroll to position [131, 0]
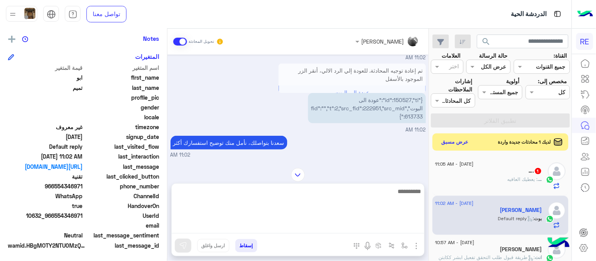
click at [359, 229] on textarea at bounding box center [298, 210] width 253 height 47
type textarea "**********"
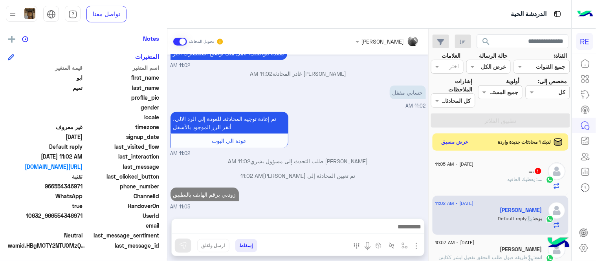
scroll to position [212, 0]
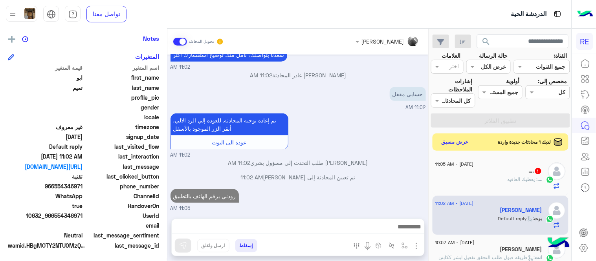
click at [401, 142] on div "[DATE] نود إفادتكم بأنه بناءً على التعميم الجديد، فإن صلاحية الإنشاء أصبحت متاح…" at bounding box center [297, 133] width 261 height 156
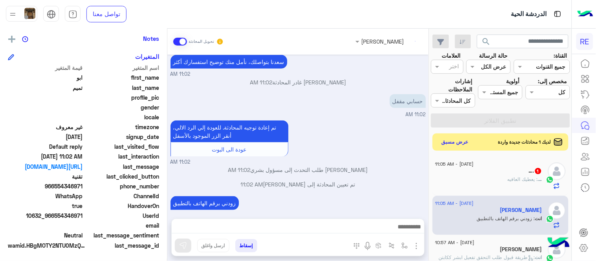
scroll to position [226, 0]
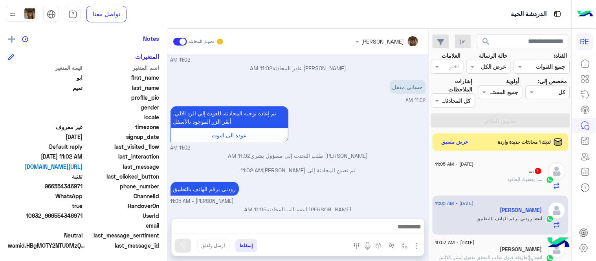
click at [482, 185] on div "…. : يعطيك العافيه" at bounding box center [489, 183] width 107 height 14
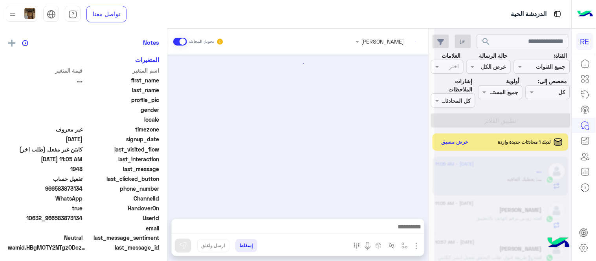
scroll to position [159, 0]
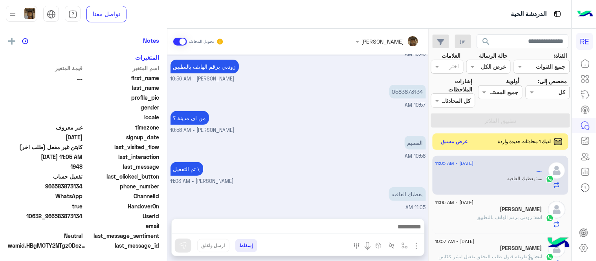
click at [451, 143] on button "عرض مسبق" at bounding box center [455, 142] width 33 height 11
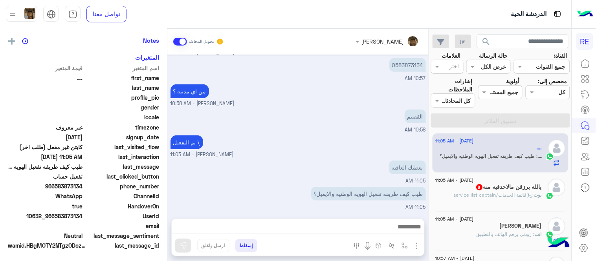
scroll to position [161, 0]
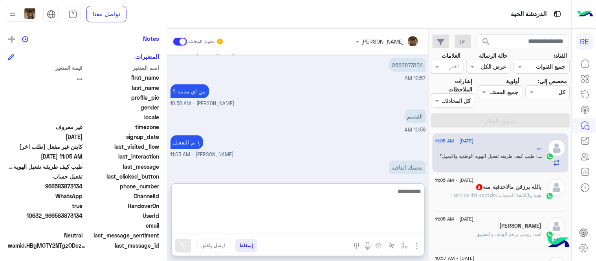
click at [336, 223] on textarea at bounding box center [298, 210] width 253 height 47
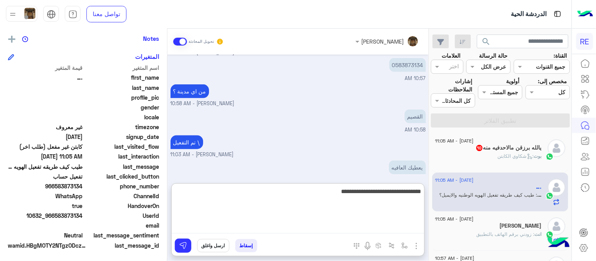
type textarea "**********"
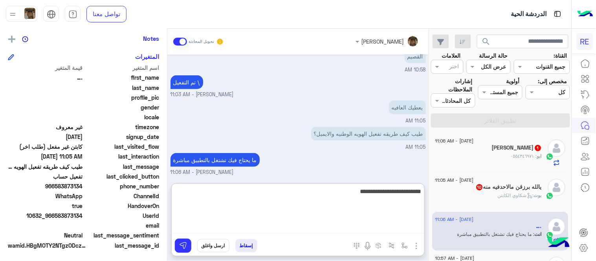
type textarea "**********"
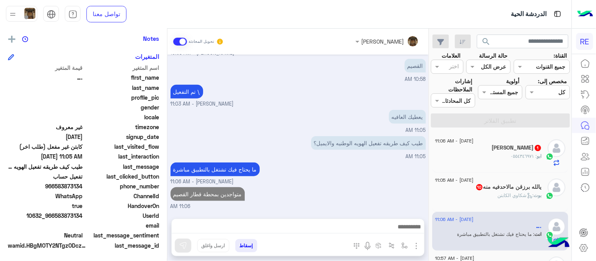
scroll to position [152, 0]
click at [350, 156] on div "[DATE] تفضل كيف اخدمك؟ [PERSON_NAME] - 10:33 AM [PERSON_NAME] انضم إلى المحادثة…" at bounding box center [297, 133] width 261 height 156
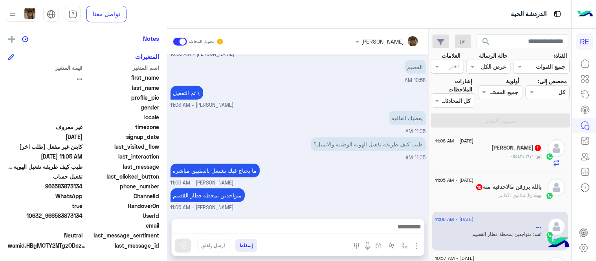
click at [508, 194] on span ": شكاوي الكابتن" at bounding box center [516, 196] width 36 height 6
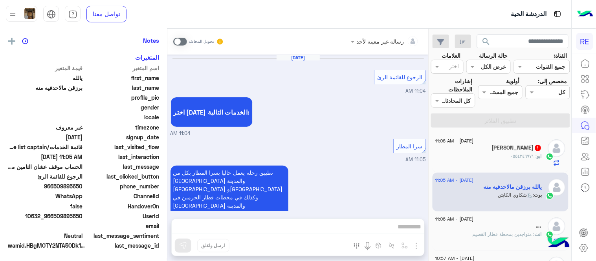
scroll to position [453, 0]
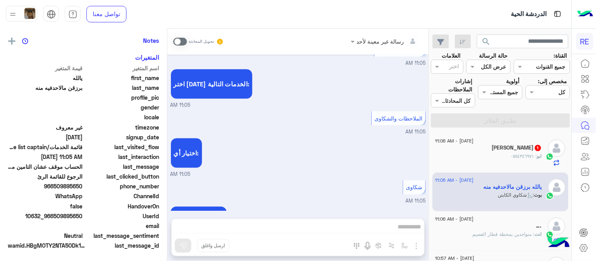
click at [471, 200] on div "بوت : شكاوي الكابتن" at bounding box center [489, 199] width 107 height 14
click at [181, 42] on span at bounding box center [180, 42] width 14 height 8
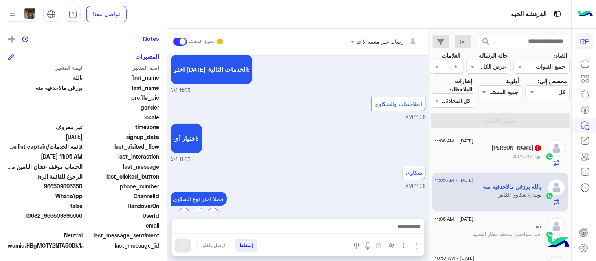
drag, startPoint x: 219, startPoint y: 221, endPoint x: 224, endPoint y: 224, distance: 6.2
click at [224, 224] on div at bounding box center [298, 229] width 253 height 20
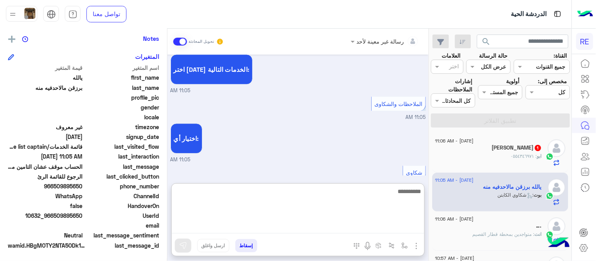
click at [224, 224] on textarea at bounding box center [298, 210] width 253 height 47
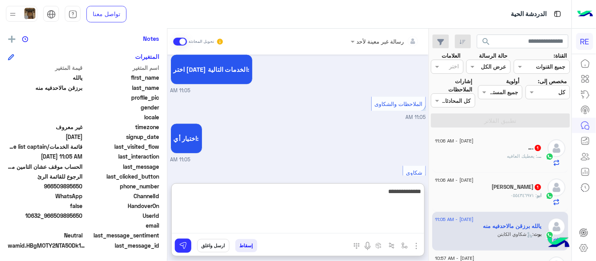
type textarea "**********"
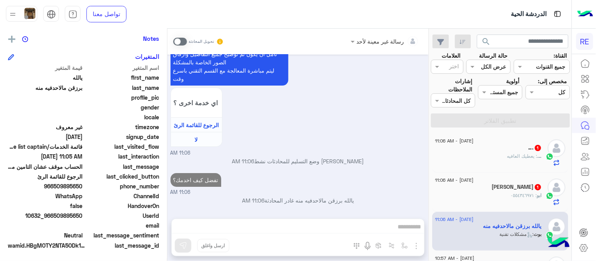
scroll to position [707, 0]
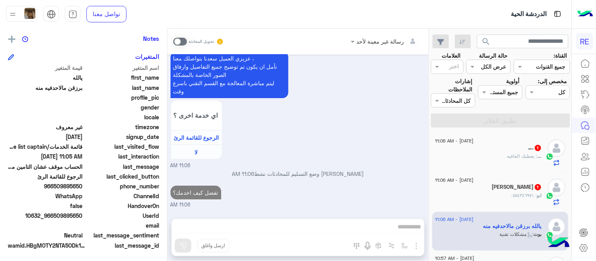
click at [474, 143] on span "[DATE] - 11:06 AM" at bounding box center [455, 141] width 39 height 7
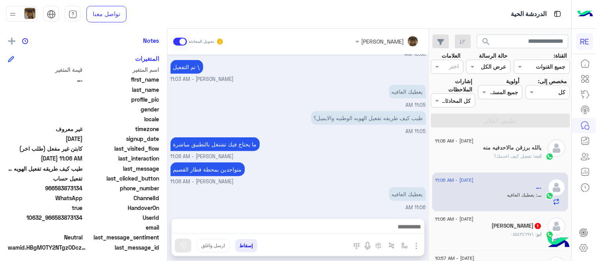
scroll to position [161, 0]
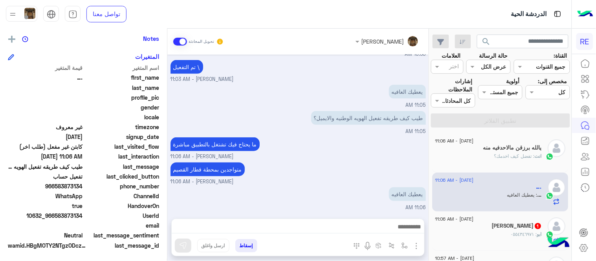
click at [472, 234] on div "ابو : ٠٥٥٤٣٤٦٩٧١" at bounding box center [489, 238] width 107 height 14
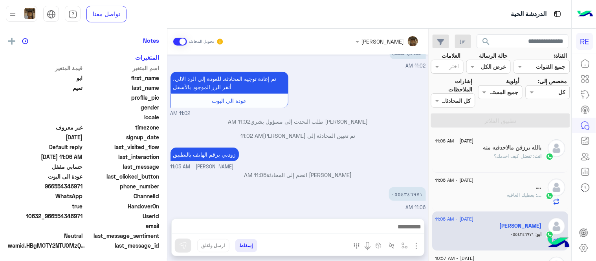
scroll to position [161, 0]
drag, startPoint x: 55, startPoint y: 186, endPoint x: 83, endPoint y: 189, distance: 28.0
click at [83, 189] on span "966554346971" at bounding box center [45, 186] width 75 height 8
copy span "554346971"
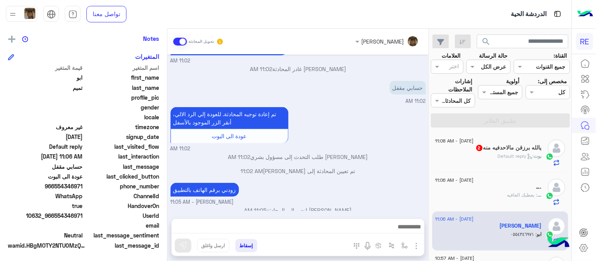
scroll to position [136, 0]
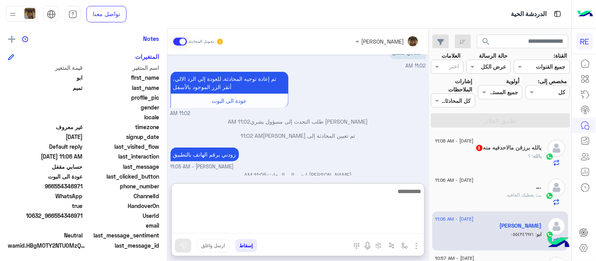
click at [302, 231] on textarea at bounding box center [298, 210] width 253 height 47
type textarea "**********"
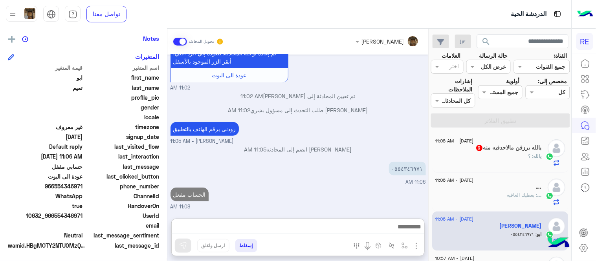
scroll to position [175, 0]
click at [475, 158] on div "يالله : ؟" at bounding box center [489, 160] width 107 height 14
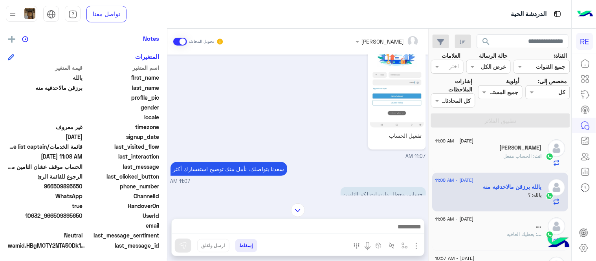
scroll to position [92, 0]
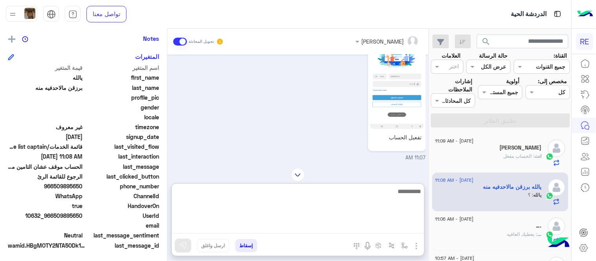
click at [295, 226] on textarea at bounding box center [298, 210] width 253 height 47
type textarea "**********"
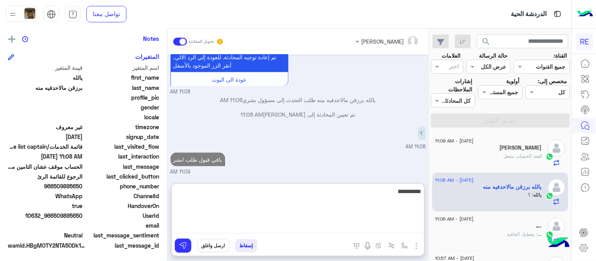
scroll to position [270, 0]
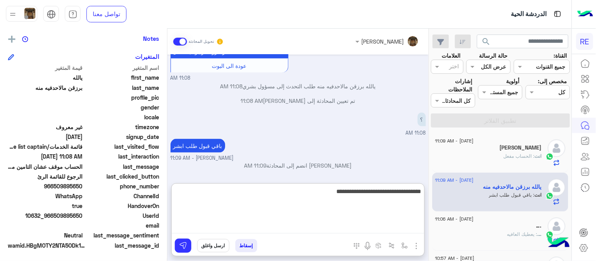
type textarea "**********"
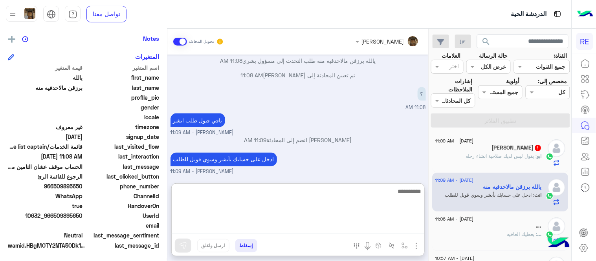
click at [299, 201] on textarea at bounding box center [298, 210] width 253 height 47
type textarea "****"
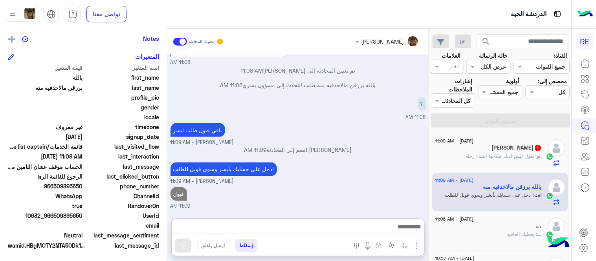
click at [337, 128] on div "[DATE] [PERSON_NAME] وضع التسليم للمحادثات نشط 11:06 AM يالله برزقن مالاحدفيه م…" at bounding box center [297, 133] width 261 height 156
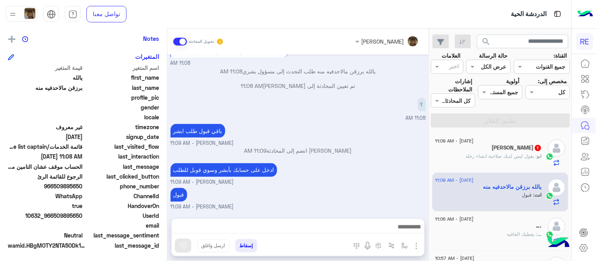
click at [343, 171] on div "ادخل على حسابك بأبشر وسوي قوبل للطلب [PERSON_NAME] - 11:09 AM" at bounding box center [299, 174] width 256 height 25
click at [363, 162] on div "ادخل على حسابك بأبشر وسوي قوبل للطلب [PERSON_NAME] - 11:09 AM" at bounding box center [299, 174] width 256 height 25
click at [486, 148] on div "ابو تميم 2" at bounding box center [489, 149] width 107 height 8
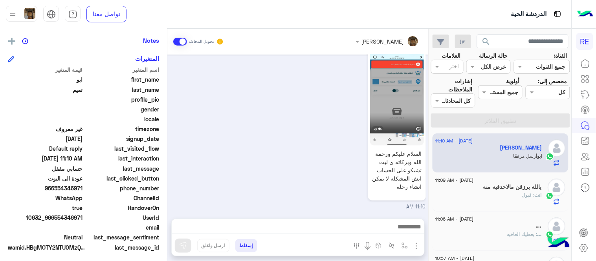
scroll to position [161, 0]
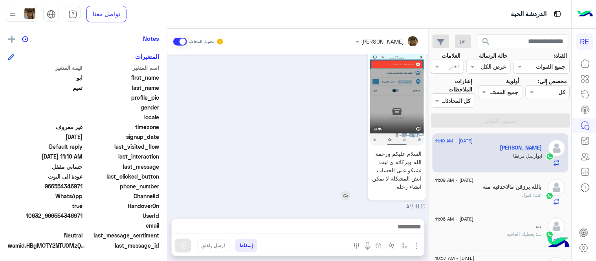
click at [394, 106] on img at bounding box center [397, 98] width 54 height 96
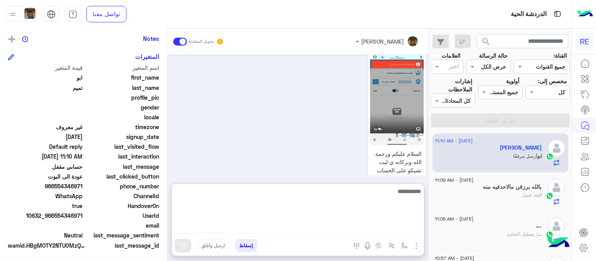
click at [335, 228] on textarea at bounding box center [298, 210] width 253 height 47
type textarea "**********"
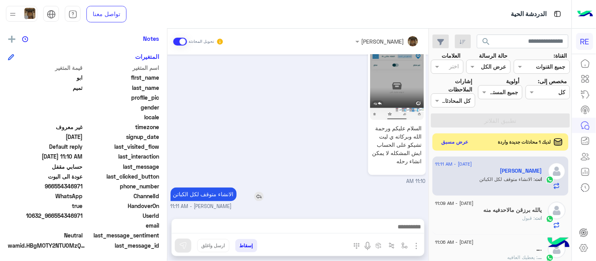
scroll to position [266, 0]
click at [283, 153] on div "[DATE] حسابي مقفل 11:02 AM تم إعادة توجيه المحادثة. للعودة إلي الرد الالي، أنقر…" at bounding box center [297, 133] width 261 height 156
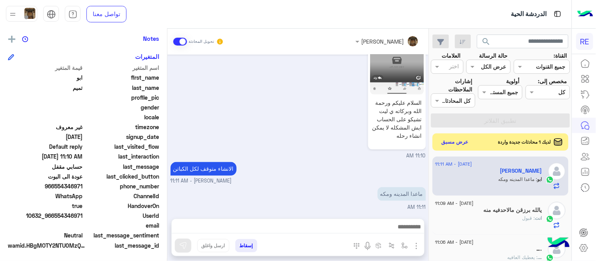
click at [332, 213] on div "[PERSON_NAME] تحويل المحادثة [DATE] حسابي مقفل 11:02 AM تم إعادة توجيه المحادثة…" at bounding box center [297, 147] width 261 height 236
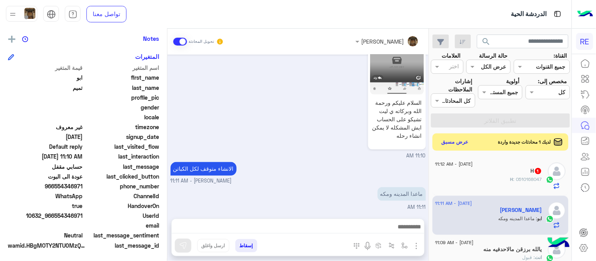
click at [305, 167] on div "الانشاء متوقف لكل [PERSON_NAME] - 11:11 AM" at bounding box center [299, 172] width 256 height 25
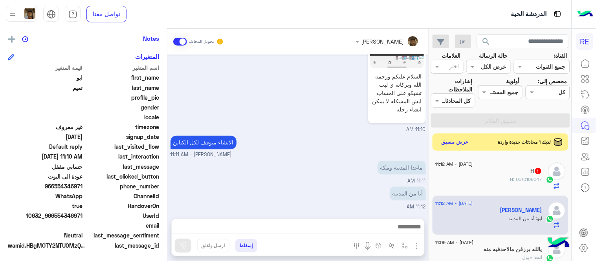
click at [318, 180] on div "ماعدا المدينه ومكه 11:11 AM" at bounding box center [299, 172] width 256 height 26
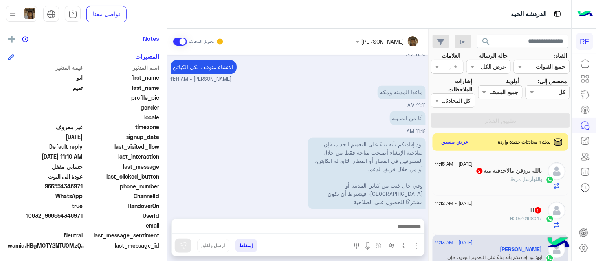
click at [236, 131] on div "أنا من المدينه 11:12 AM" at bounding box center [299, 123] width 256 height 26
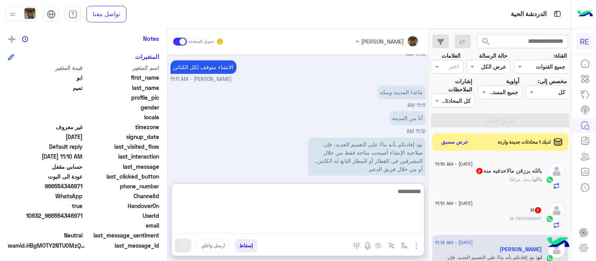
click at [331, 226] on textarea at bounding box center [298, 210] width 253 height 47
type textarea "**********"
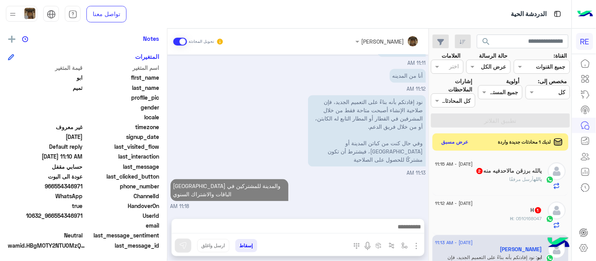
scroll to position [427, 0]
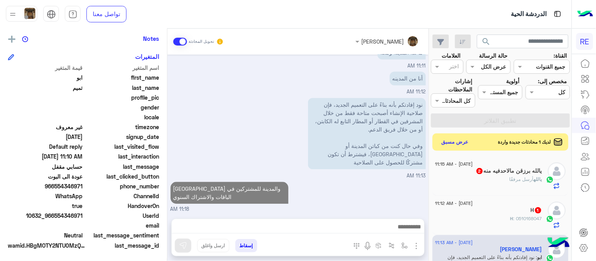
click at [387, 156] on div "[DATE] حسابي مقفل 11:02 AM تم إعادة توجيه المحادثة. للعودة إلي الرد الالي، أنقر…" at bounding box center [297, 133] width 261 height 156
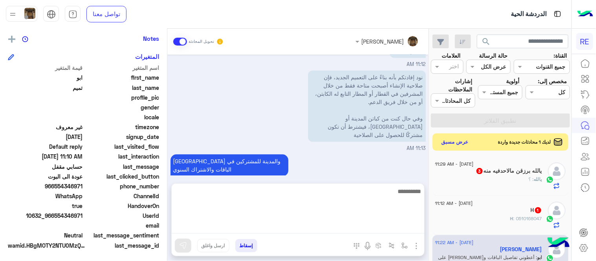
scroll to position [462, 0]
click at [364, 225] on textarea at bounding box center [298, 210] width 253 height 47
type textarea "**********"
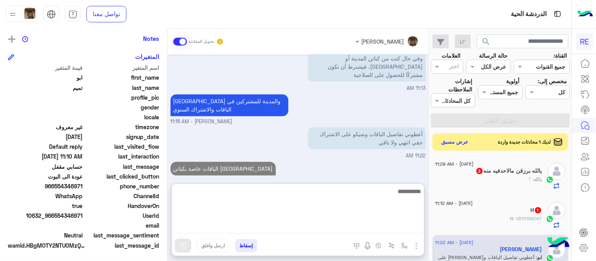
type textarea "*"
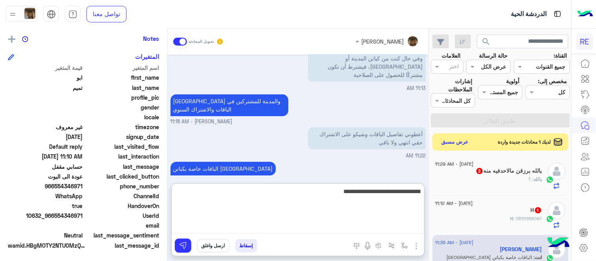
type textarea "**********"
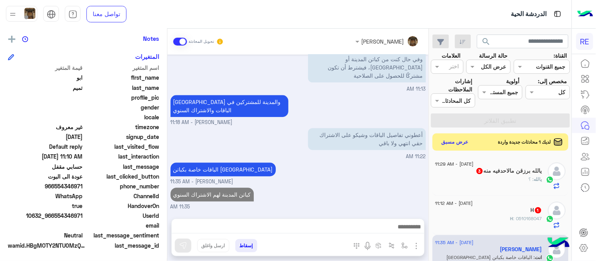
scroll to position [532, 0]
click at [478, 185] on div "يالله : ؟" at bounding box center [489, 183] width 107 height 14
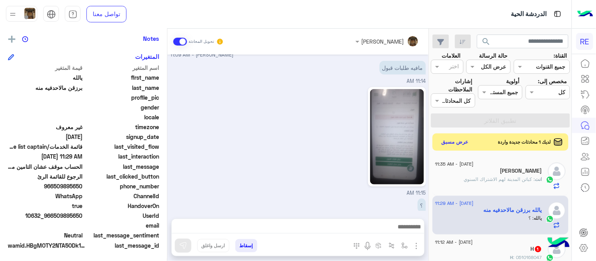
scroll to position [166, 0]
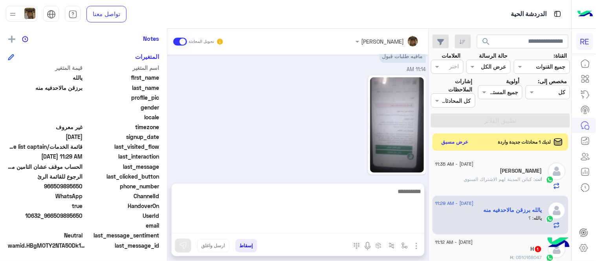
click at [327, 229] on textarea at bounding box center [298, 210] width 253 height 47
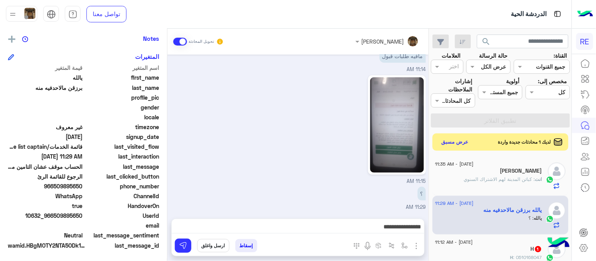
click at [248, 116] on div "11:15 AM" at bounding box center [299, 130] width 256 height 112
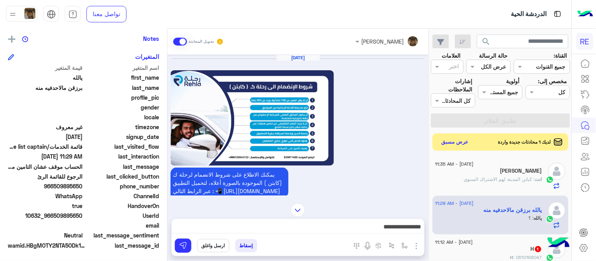
scroll to position [885, 0]
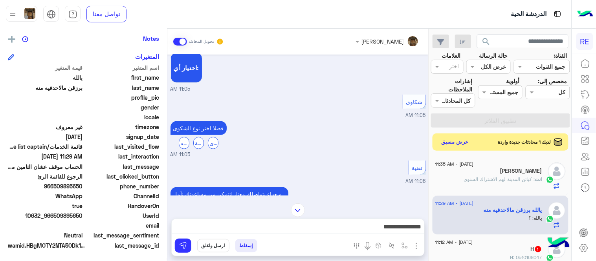
drag, startPoint x: 55, startPoint y: 186, endPoint x: 84, endPoint y: 190, distance: 29.4
click at [84, 190] on div "phone_number [PHONE_NUMBER]" at bounding box center [83, 187] width 151 height 10
copy span "509895650"
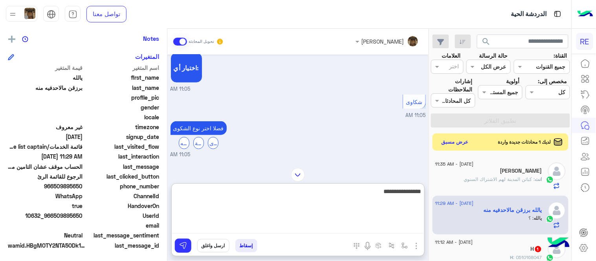
click at [396, 227] on textarea "**********" at bounding box center [298, 210] width 253 height 47
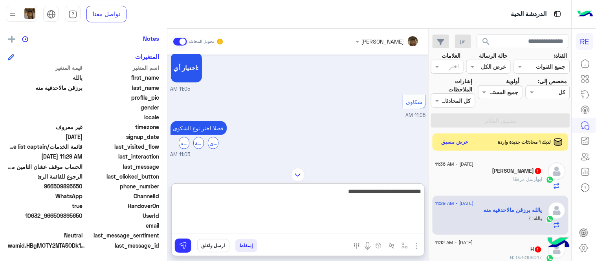
type textarea "**********"
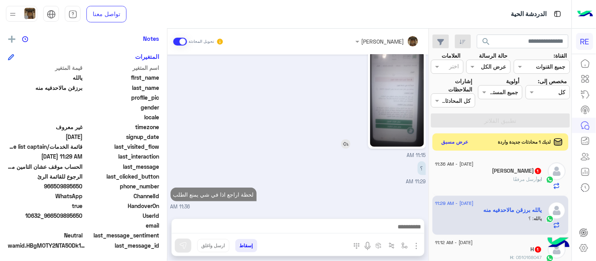
scroll to position [1596, 0]
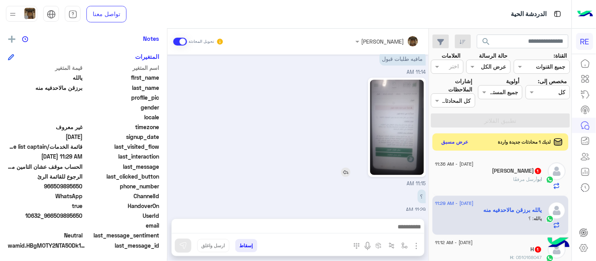
click at [326, 107] on div at bounding box center [375, 127] width 103 height 99
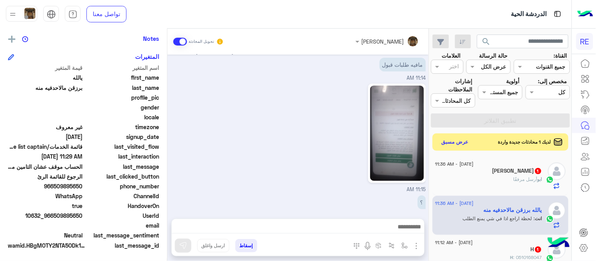
click at [374, 194] on div "؟ 11:29 AM" at bounding box center [299, 207] width 256 height 26
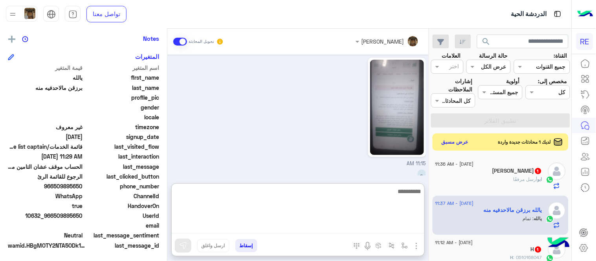
scroll to position [1632, 0]
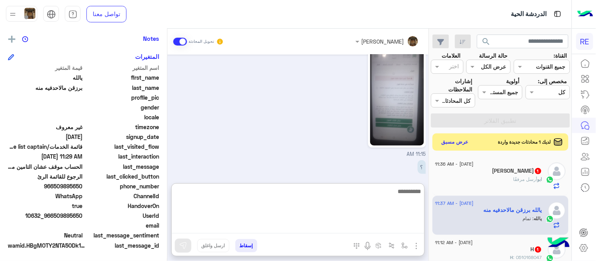
click at [344, 224] on textarea at bounding box center [298, 210] width 253 height 47
type textarea "**********"
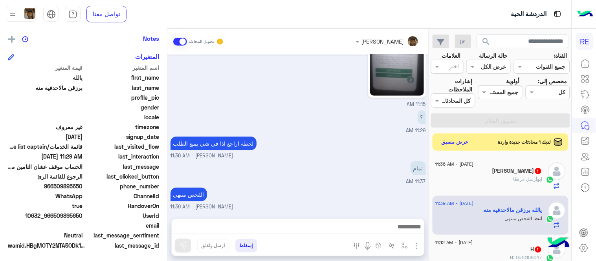
scroll to position [1647, 0]
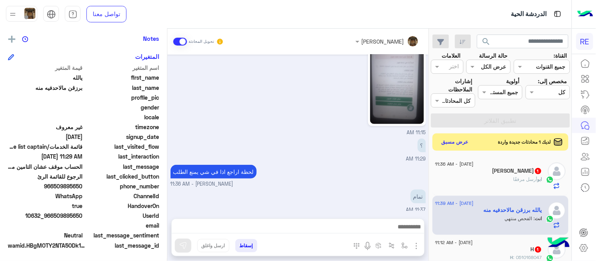
click at [386, 168] on div "[DATE] يمكنك الاطلاع على شروط الانضمام لرحلة ك (كابتن ) الموجودة بالصورة أعلاه،…" at bounding box center [297, 133] width 261 height 156
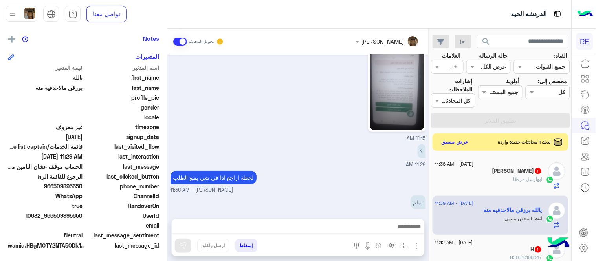
scroll to position [1673, 0]
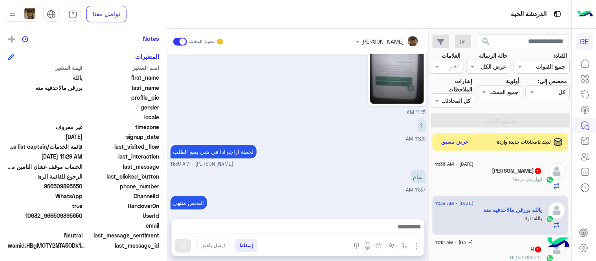
click at [367, 219] on div "اوك 11:39 AM" at bounding box center [299, 232] width 256 height 26
click at [451, 140] on button "عرض مسبق" at bounding box center [455, 142] width 33 height 11
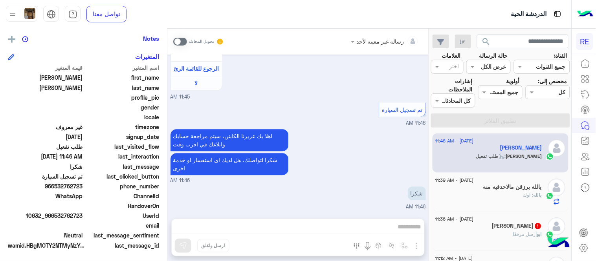
scroll to position [161, 0]
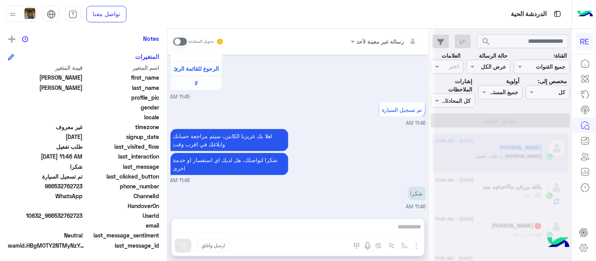
click at [337, 166] on div "[DATE] [PERSON_NAME] غادر المحادثة 11:45 AM عربي 11:45 AM هل أنت ؟ كابتن 👨🏻‍✈️ …" at bounding box center [297, 133] width 261 height 156
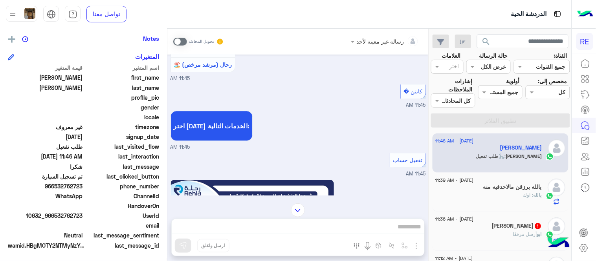
scroll to position [430, 0]
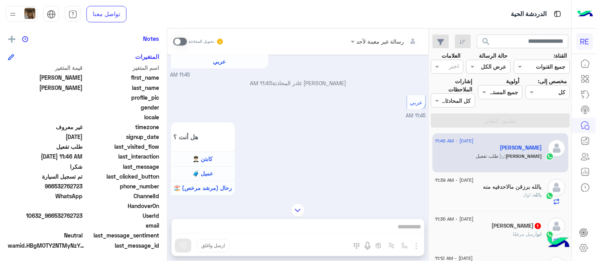
click at [175, 41] on span at bounding box center [180, 42] width 14 height 8
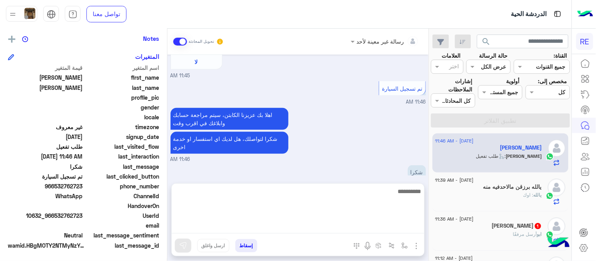
click at [291, 229] on textarea at bounding box center [298, 210] width 253 height 47
type textarea "**********"
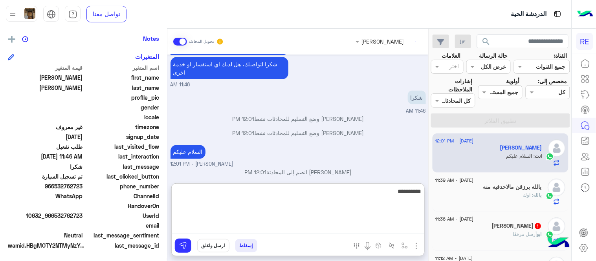
scroll to position [1088, 0]
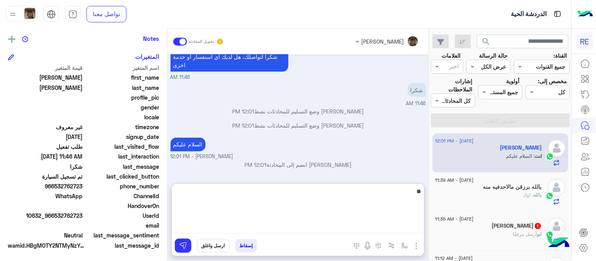
type textarea "*"
type textarea "**********"
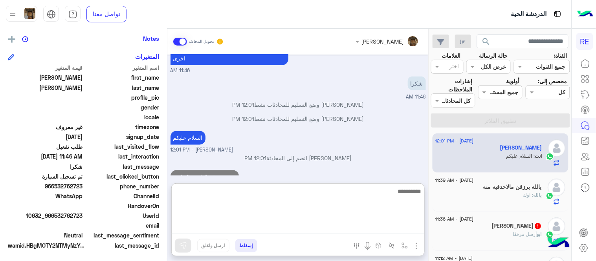
scroll to position [1113, 0]
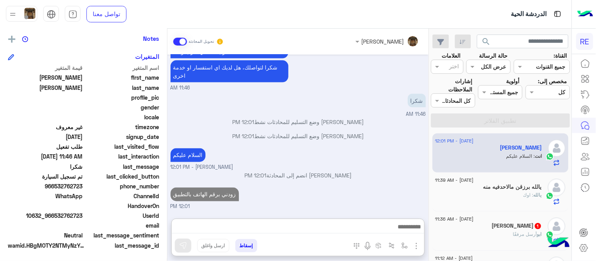
click at [349, 145] on div "[DATE] الرجاء الانضمام لقروب [PERSON_NAME] الطلبات الخاصة بالتطبيق بشكل دوري [P…" at bounding box center [297, 133] width 261 height 156
click at [470, 195] on div "يالله : اوك" at bounding box center [489, 199] width 107 height 14
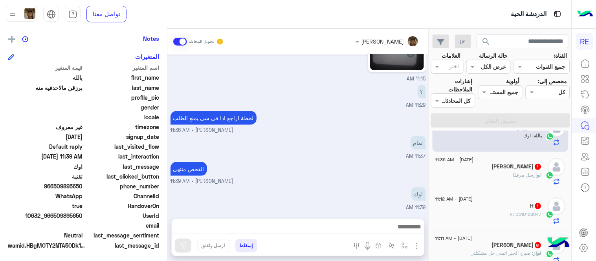
scroll to position [62, 0]
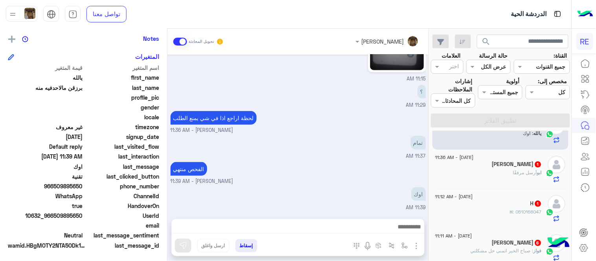
click at [476, 171] on div "[PERSON_NAME] مرفقًا" at bounding box center [489, 176] width 107 height 14
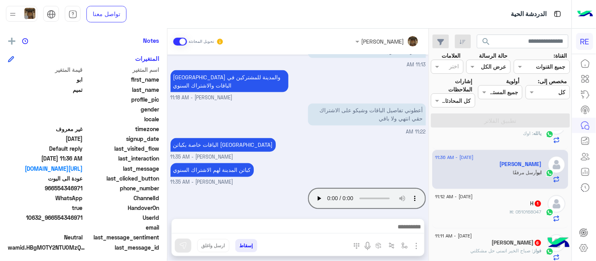
scroll to position [161, 0]
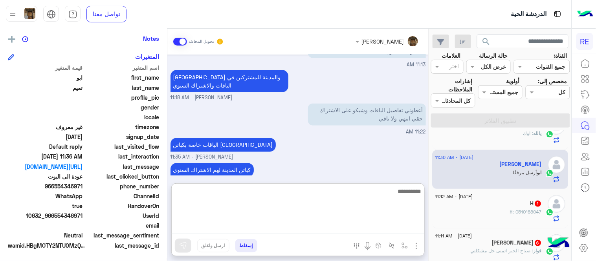
click at [372, 231] on textarea at bounding box center [298, 210] width 253 height 47
type textarea "**********"
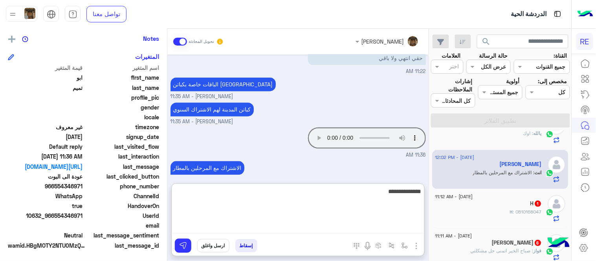
type textarea "**********"
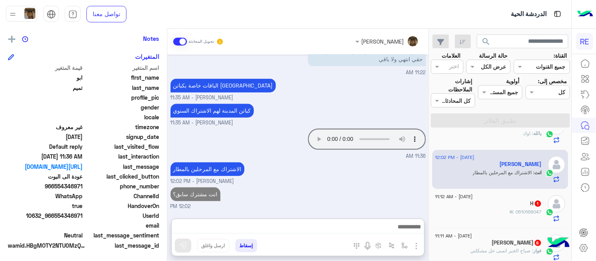
click at [386, 162] on div "[DATE] السلام عليكم ورحمة الله وبركاته ي ليت تشيكو على الحساب ايش المشكله لا يم…" at bounding box center [297, 133] width 261 height 156
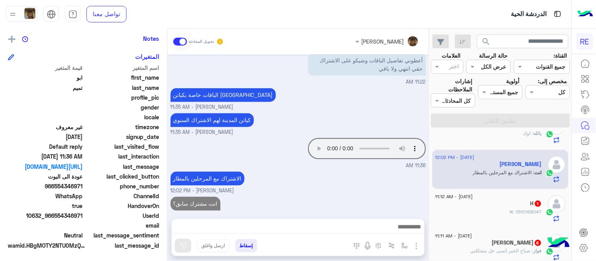
click at [500, 213] on div "H : 0510168047" at bounding box center [489, 216] width 107 height 14
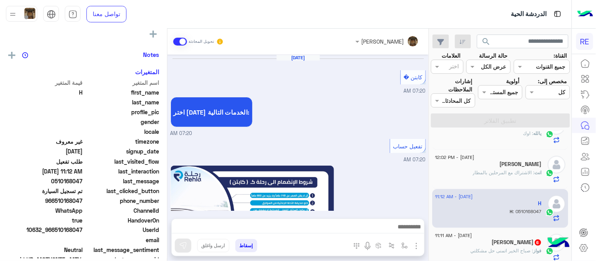
scroll to position [463, 0]
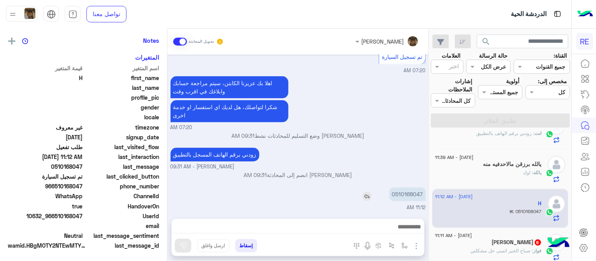
click at [406, 196] on p "0510168047" at bounding box center [408, 195] width 37 height 14
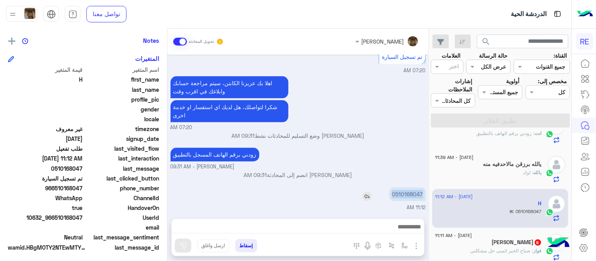
scroll to position [161, 0]
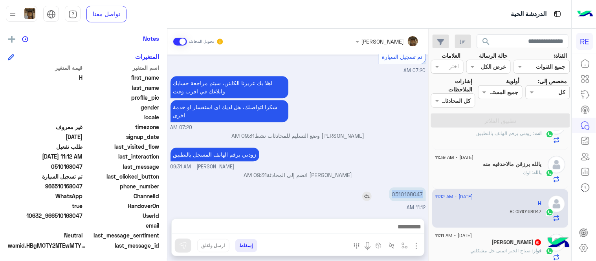
copy p "0510168047"
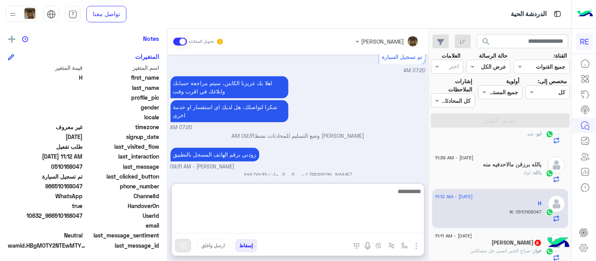
click at [320, 229] on textarea at bounding box center [298, 210] width 253 height 47
type textarea "**********"
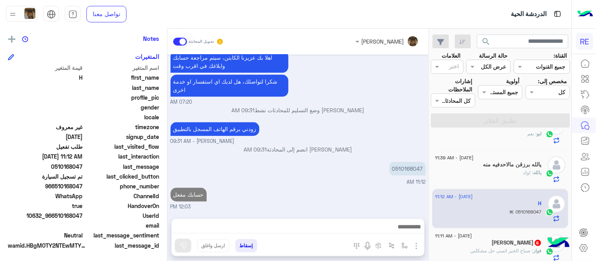
scroll to position [488, 0]
drag, startPoint x: 311, startPoint y: 154, endPoint x: 431, endPoint y: 154, distance: 120.3
click at [431, 154] on mat-drawer-container "search القناة: القناه جميع القنوات حالة الرسالة القناه عرض الكل العلامات اختر م…" at bounding box center [286, 147] width 572 height 236
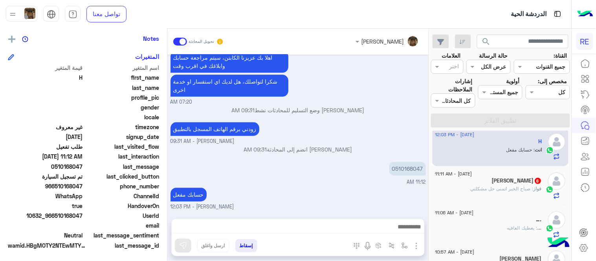
scroll to position [129, 0]
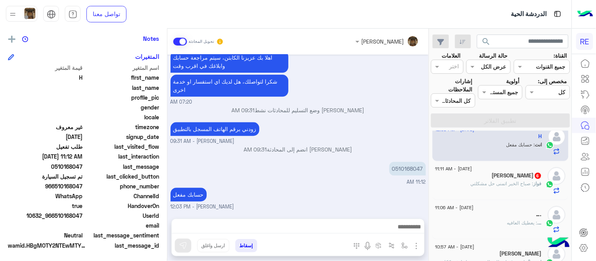
click at [480, 184] on span ": صباح الخير اتمنى حل مشكلتي" at bounding box center [502, 184] width 63 height 6
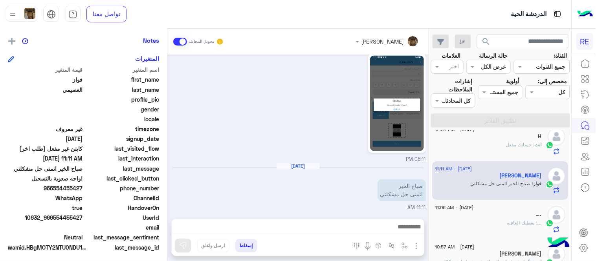
scroll to position [161, 0]
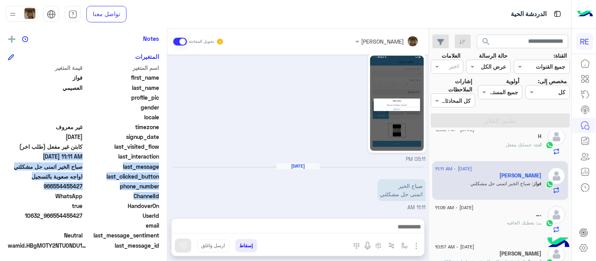
drag, startPoint x: 167, startPoint y: 195, endPoint x: 166, endPoint y: 158, distance: 36.6
click at [166, 158] on mat-drawer "[PERSON_NAME] يمكن الإرسال له غير معروف تاريخ الأشتراك : [DATE] أولوية لم يتم ا…" at bounding box center [83, 147] width 167 height 236
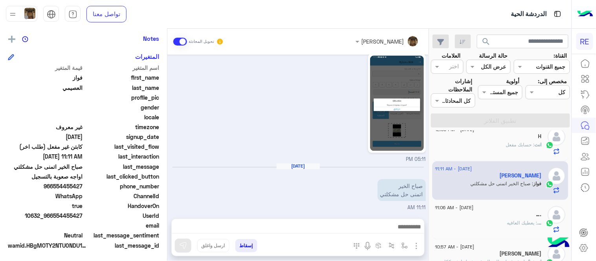
click at [197, 182] on div "[DATE] صباح الخير اتمنى حل مشكلتي 11:11 AM" at bounding box center [299, 188] width 256 height 48
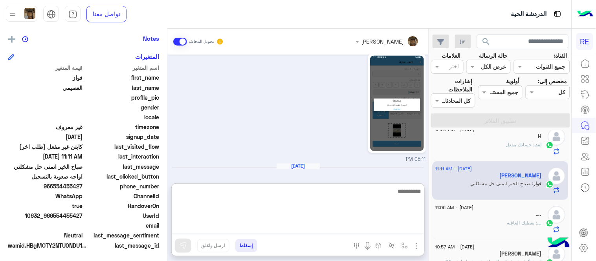
click at [276, 227] on textarea at bounding box center [298, 210] width 253 height 47
type textarea "**********"
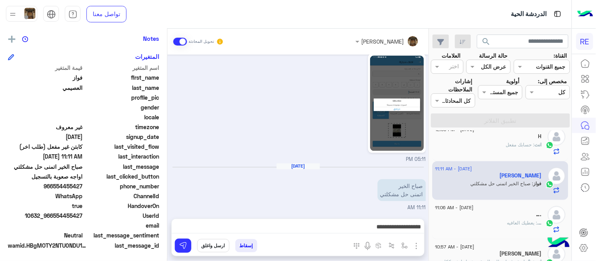
click at [223, 151] on div "05:11 PM" at bounding box center [299, 108] width 256 height 112
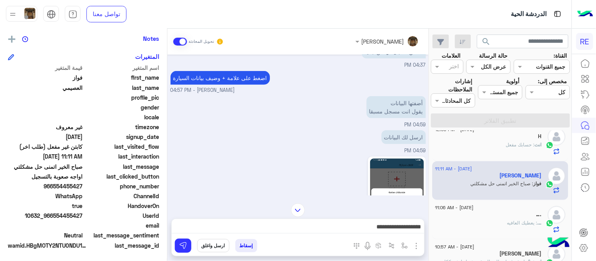
scroll to position [28, 0]
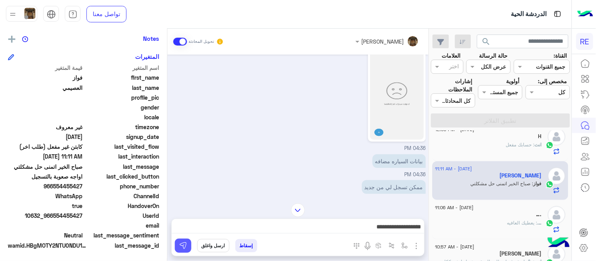
click at [182, 245] on img at bounding box center [183, 246] width 8 height 8
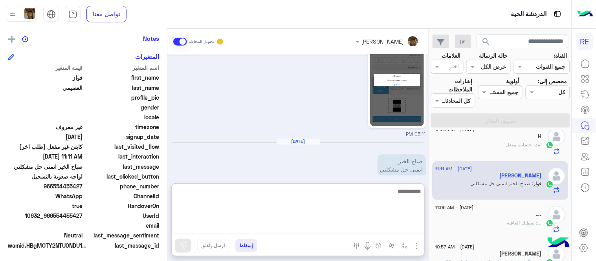
click at [253, 229] on textarea at bounding box center [298, 210] width 253 height 47
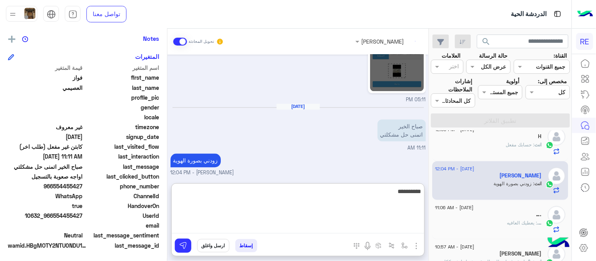
type textarea "**********"
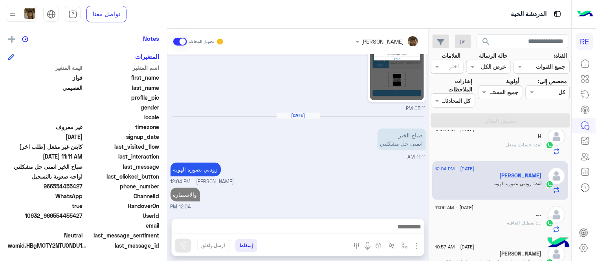
scroll to position [455, 0]
click at [305, 166] on div "[DATE] 04:36 PM بيانات السياره مضافه 04:36 PM ممكن تسجل لي من جديد 04:37 PM اضغ…" at bounding box center [297, 133] width 261 height 156
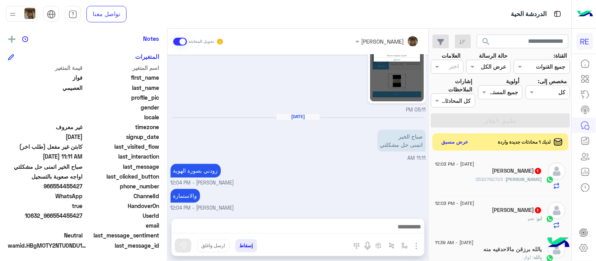
scroll to position [948, 0]
